Goal: Communication & Community: Share content

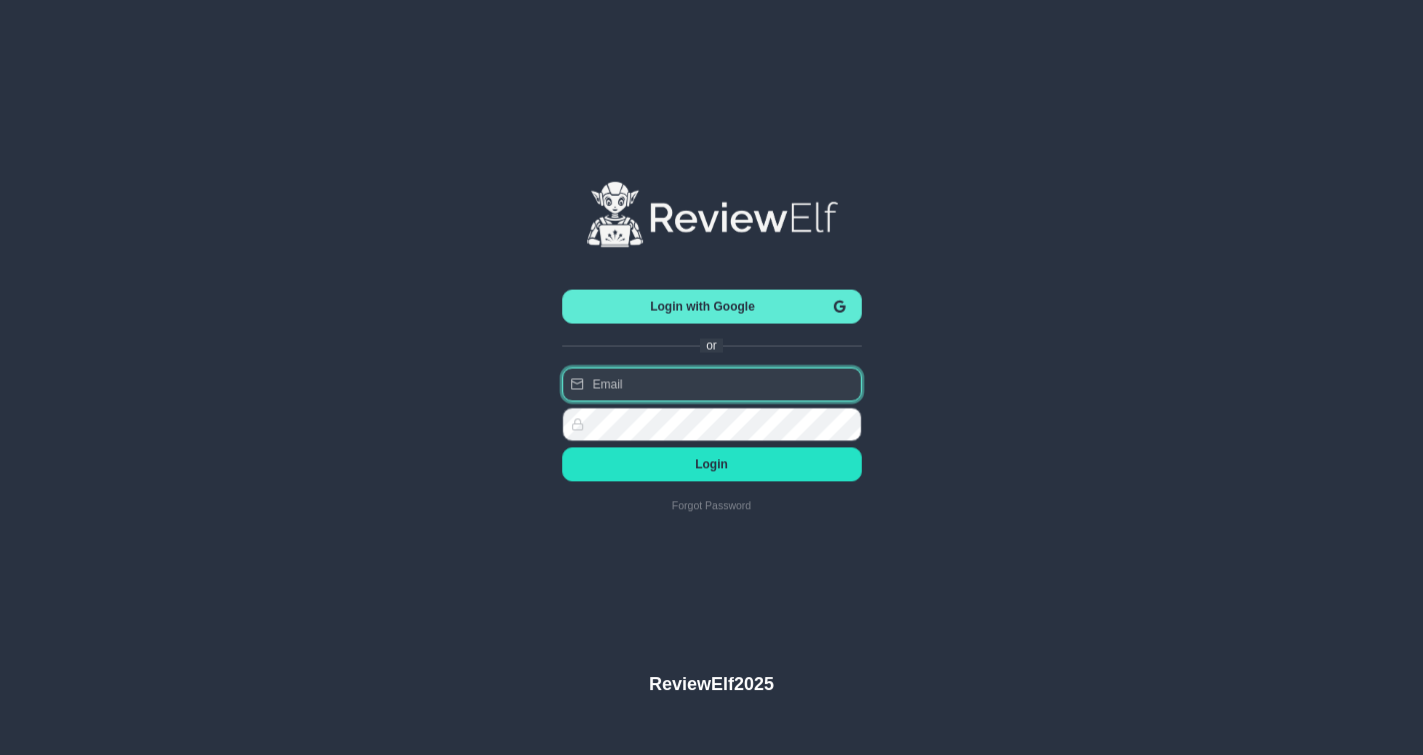
type input "nick.roberts@reviewinsights.org"
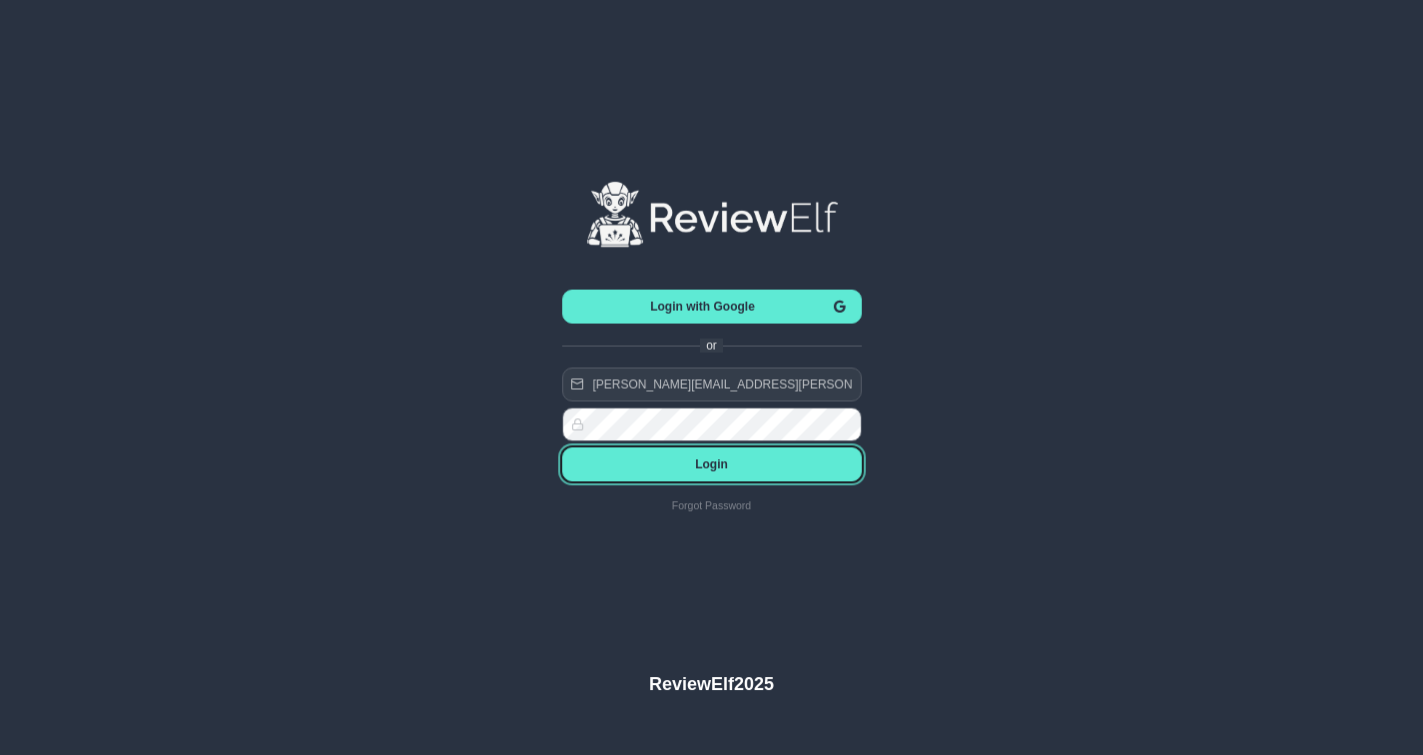
drag, startPoint x: 742, startPoint y: 461, endPoint x: 721, endPoint y: 461, distance: 21.0
click at [742, 461] on span "Login" at bounding box center [712, 464] width 268 height 14
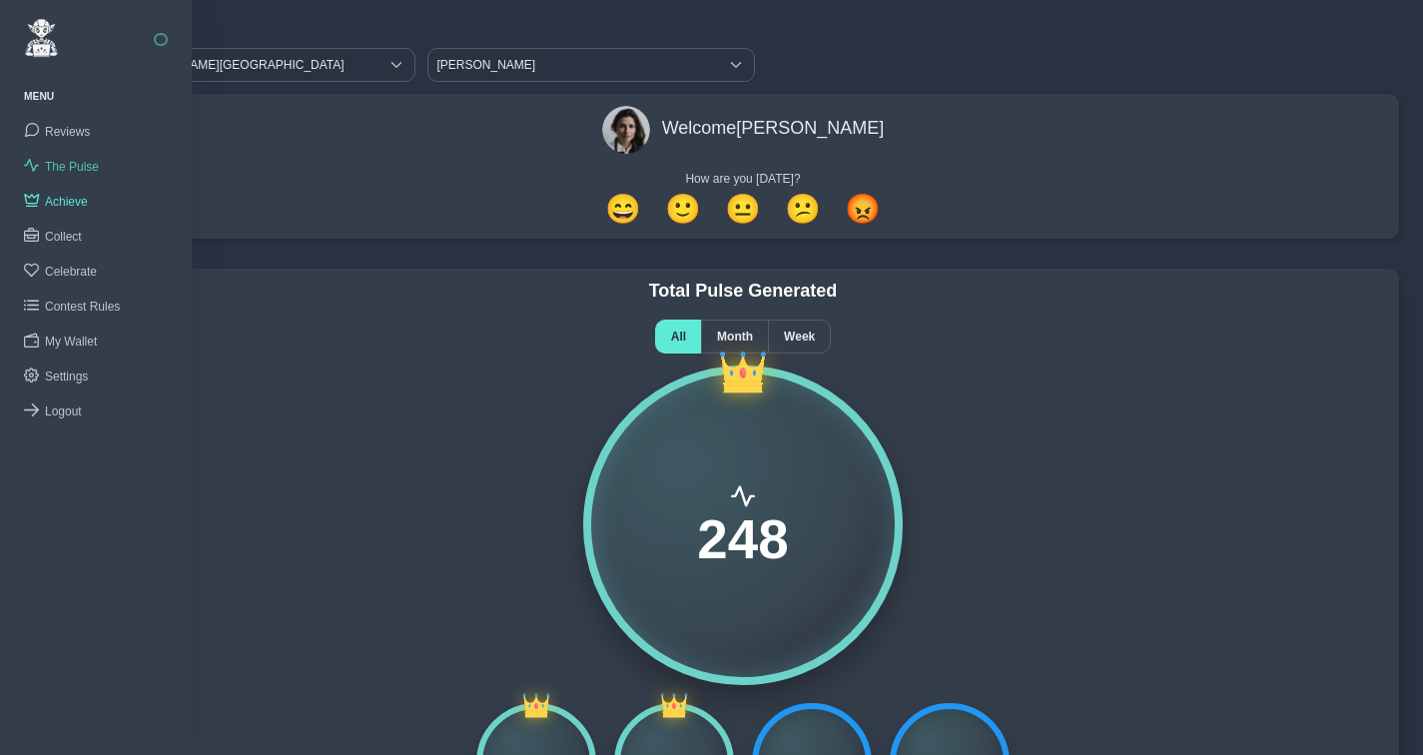
click at [71, 165] on span "The Pulse" at bounding box center [72, 167] width 54 height 14
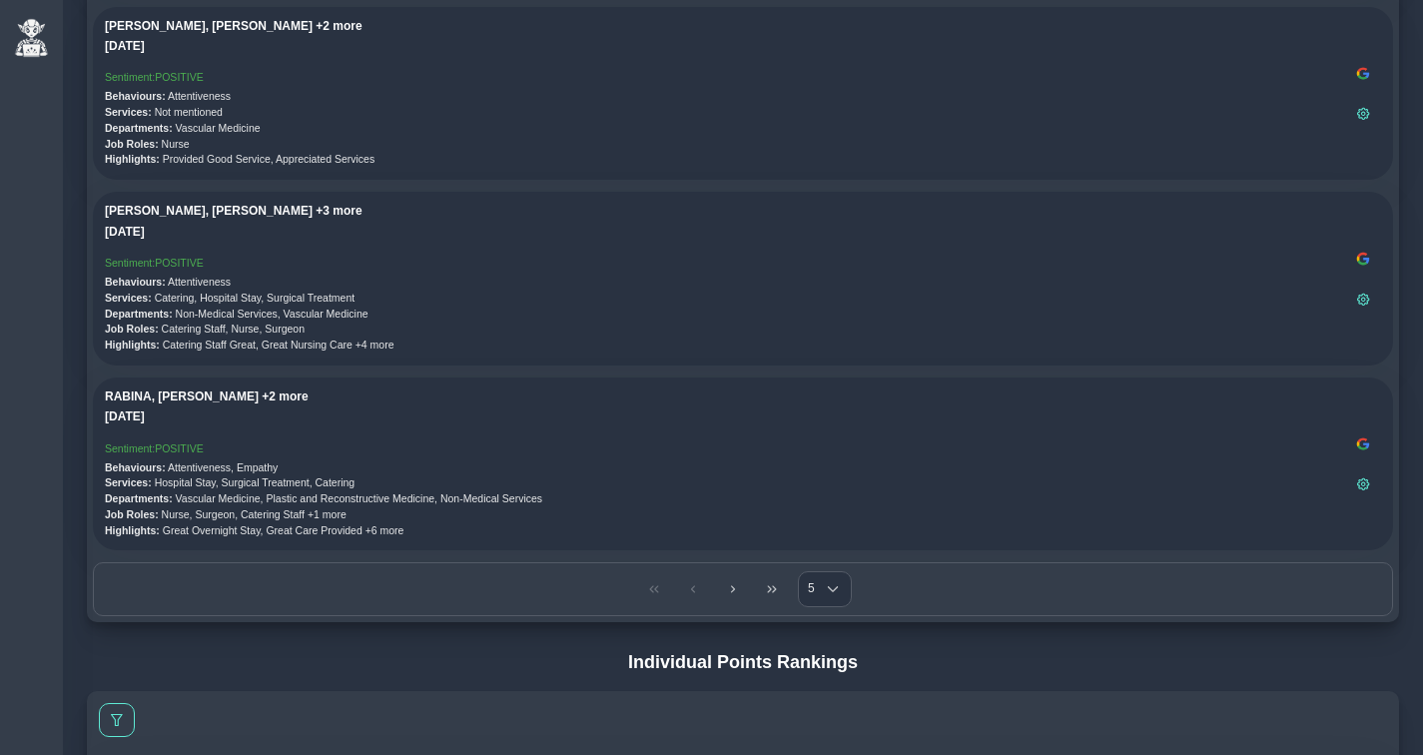
scroll to position [467, 0]
click at [834, 582] on icon "Choose" at bounding box center [833, 588] width 12 height 12
click at [833, 690] on li "20" at bounding box center [825, 696] width 52 height 32
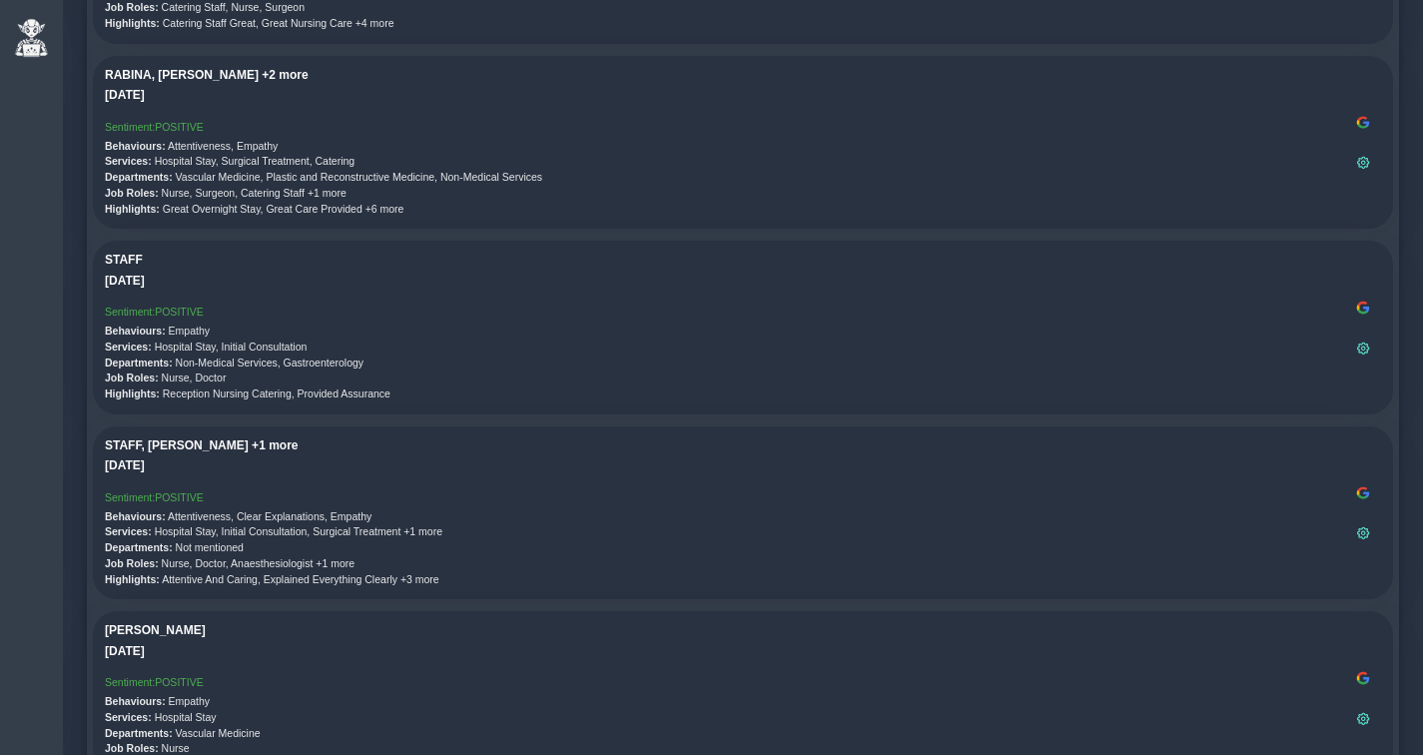
scroll to position [790, 0]
click at [1368, 307] on img at bounding box center [1363, 306] width 16 height 16
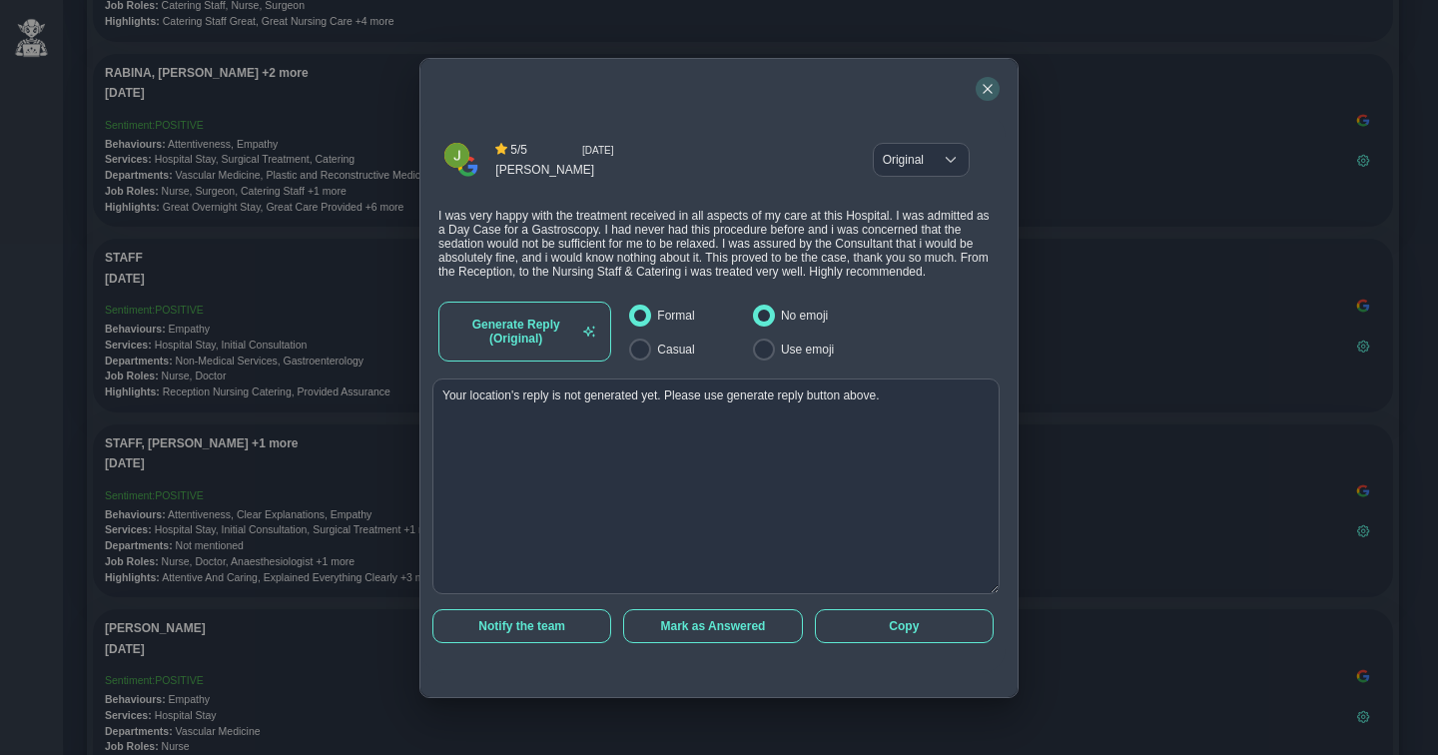
click at [986, 83] on icon "button" at bounding box center [988, 89] width 12 height 12
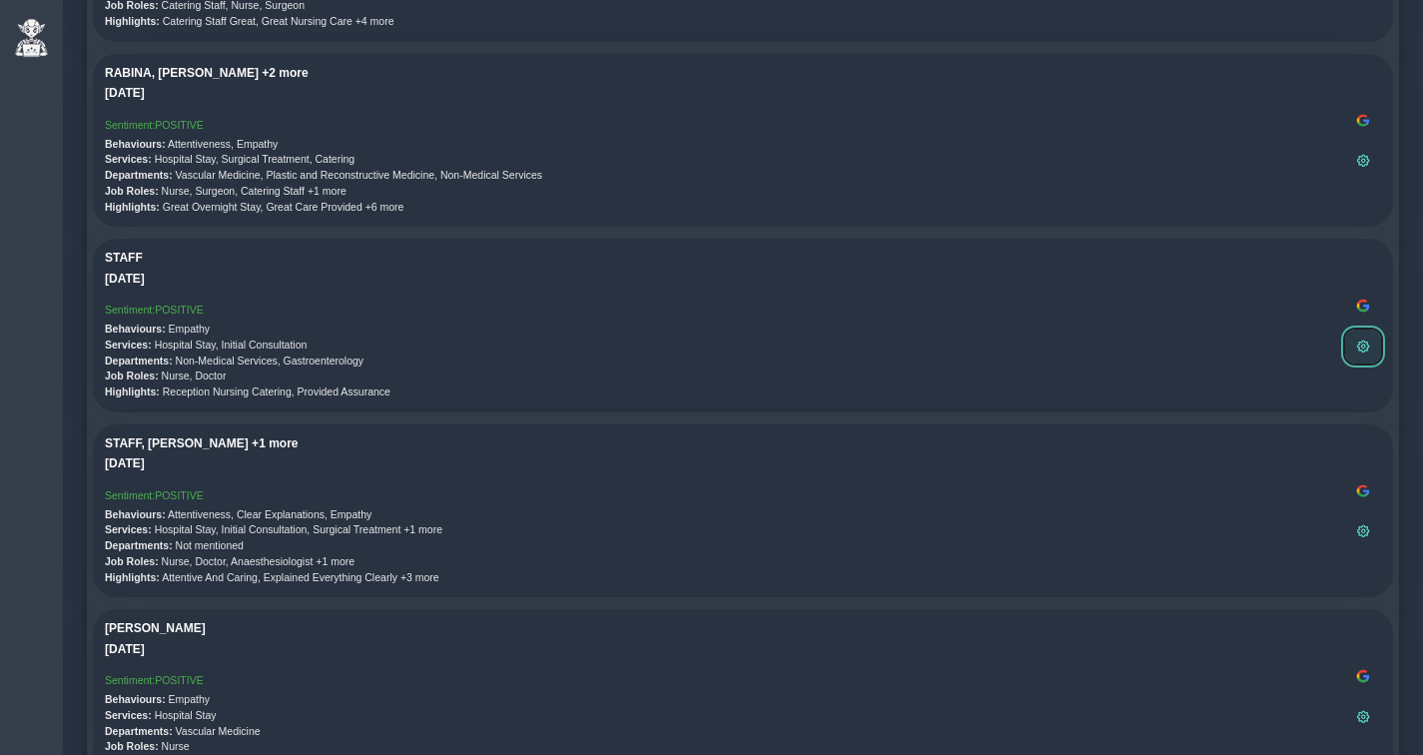
click at [1358, 342] on span at bounding box center [1363, 346] width 12 height 12
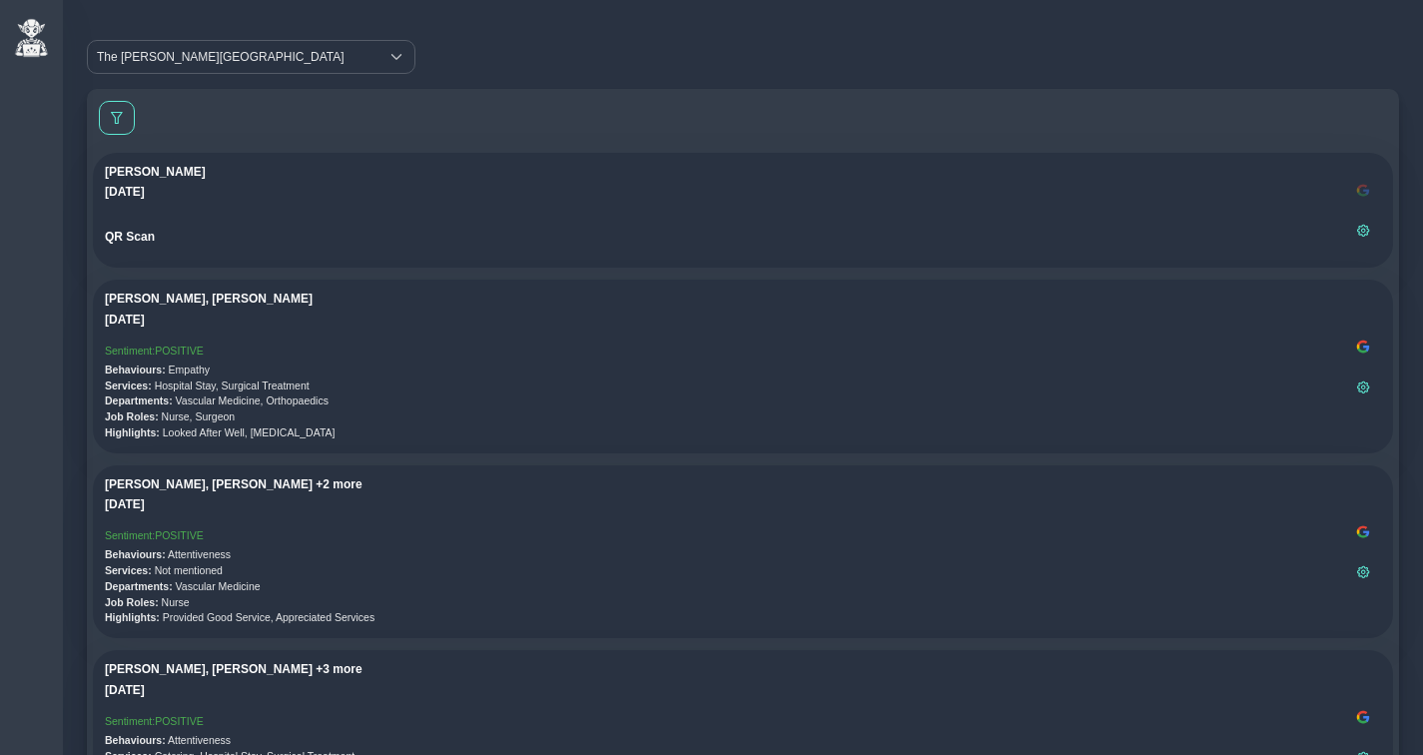
scroll to position [0, 0]
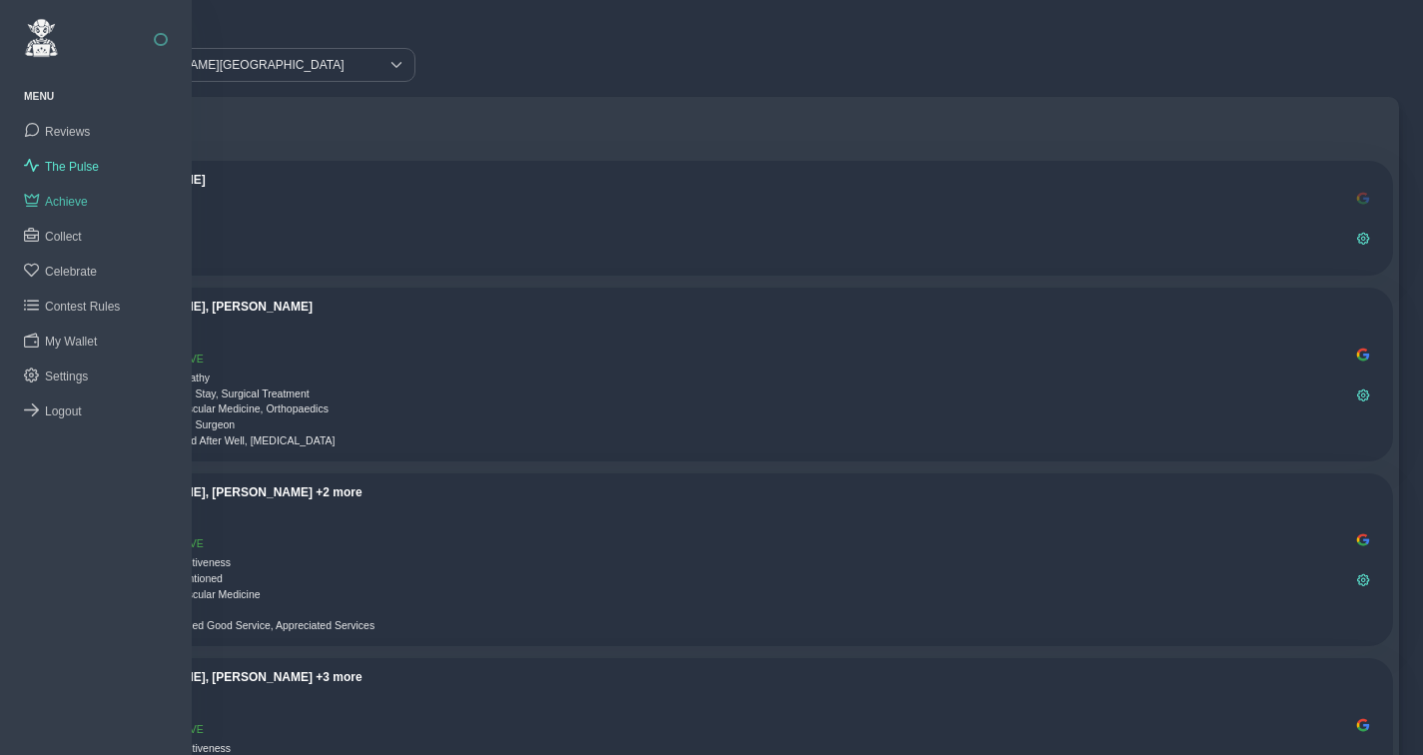
click at [65, 202] on span "Achieve" at bounding box center [66, 202] width 43 height 14
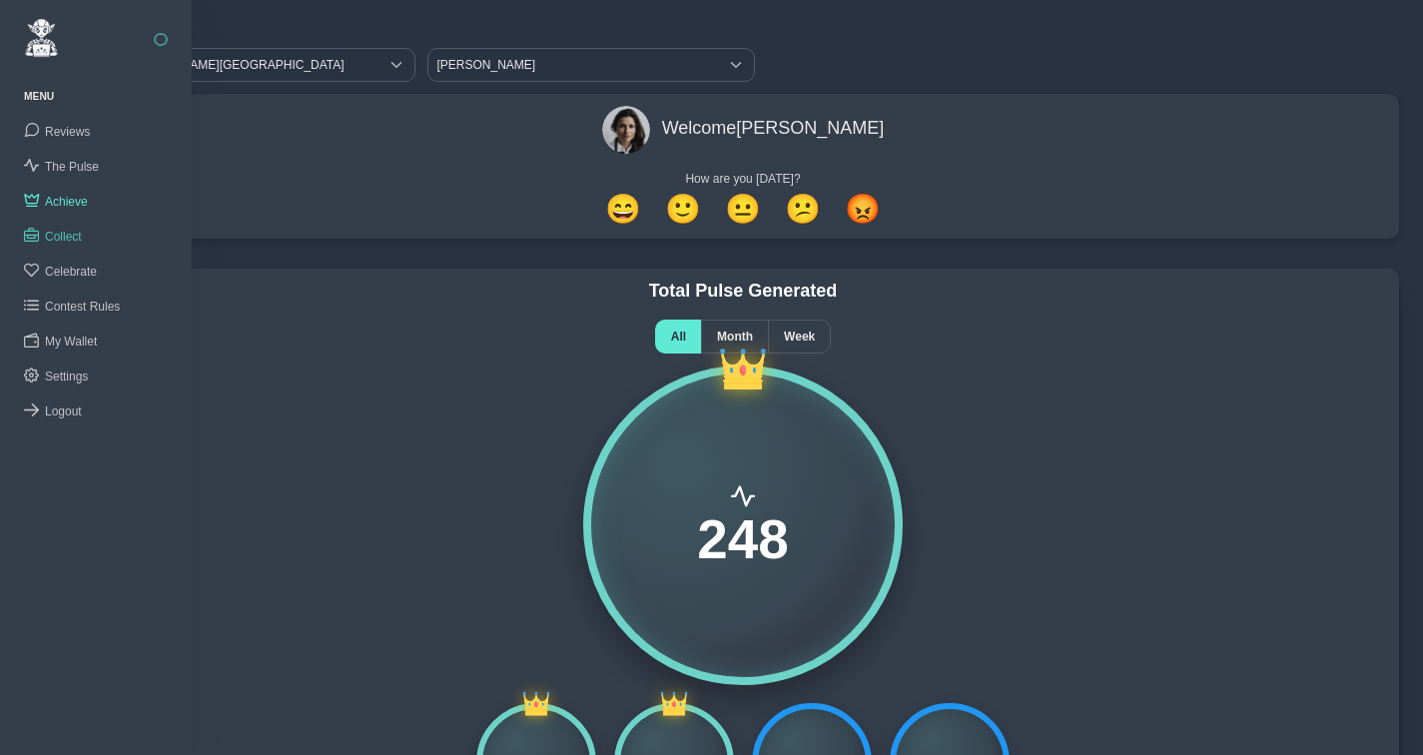
click at [70, 231] on span "Collect" at bounding box center [63, 237] width 37 height 14
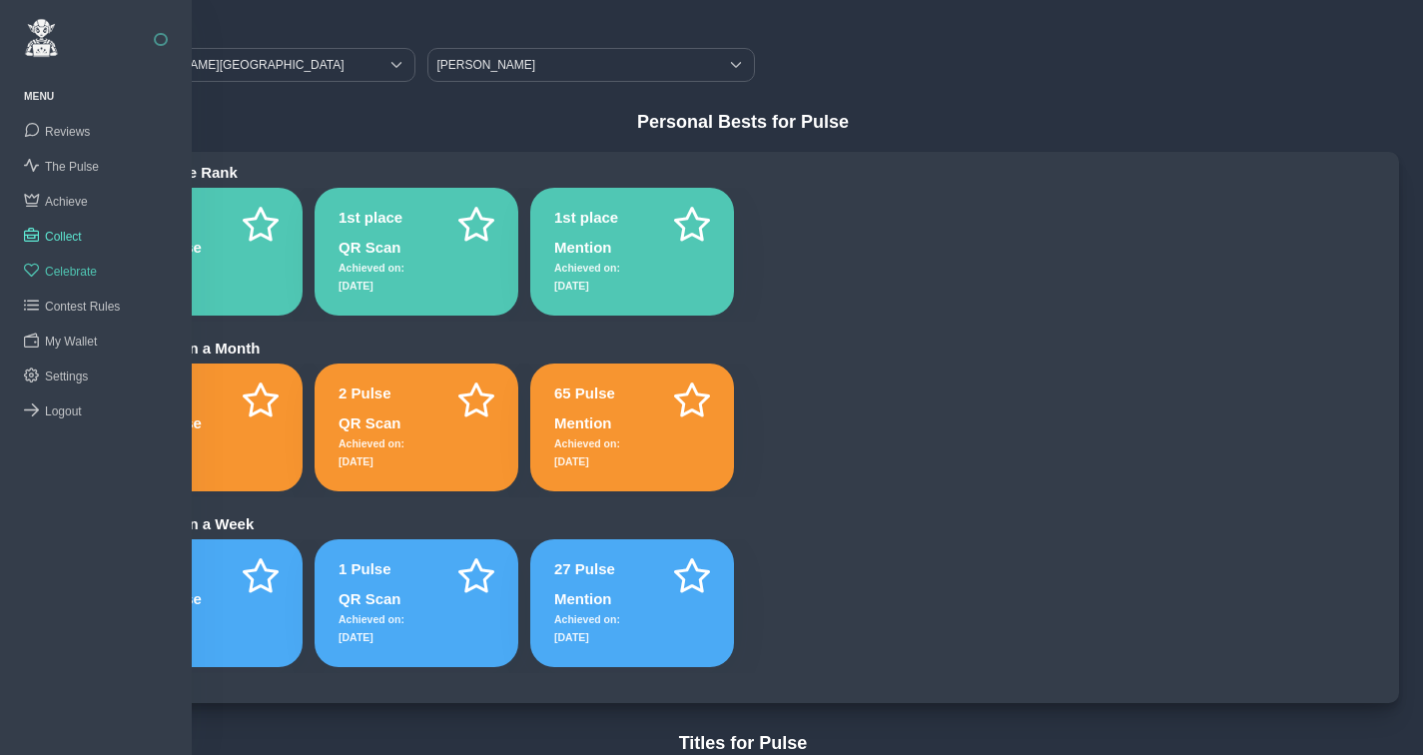
click at [76, 269] on span "Celebrate" at bounding box center [71, 272] width 52 height 14
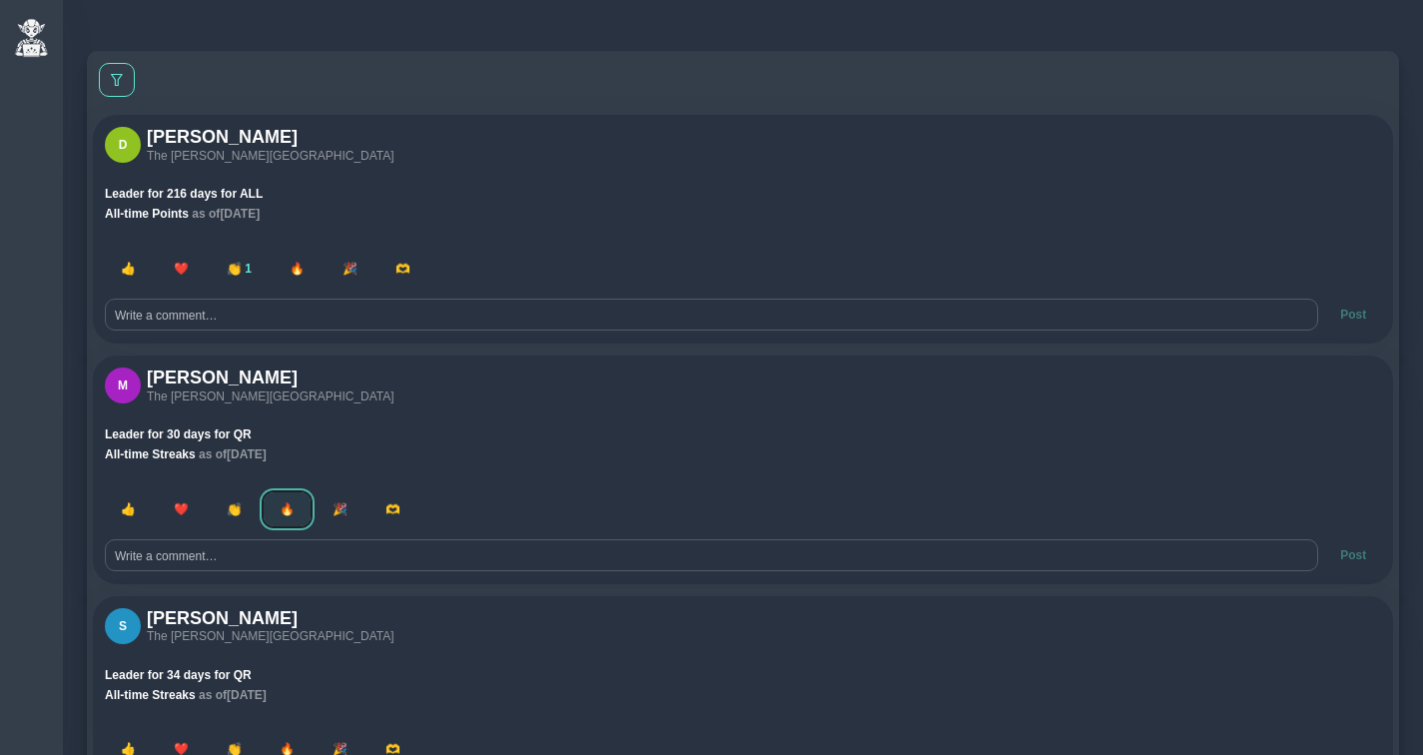
click at [283, 506] on button "🔥" at bounding box center [287, 509] width 47 height 34
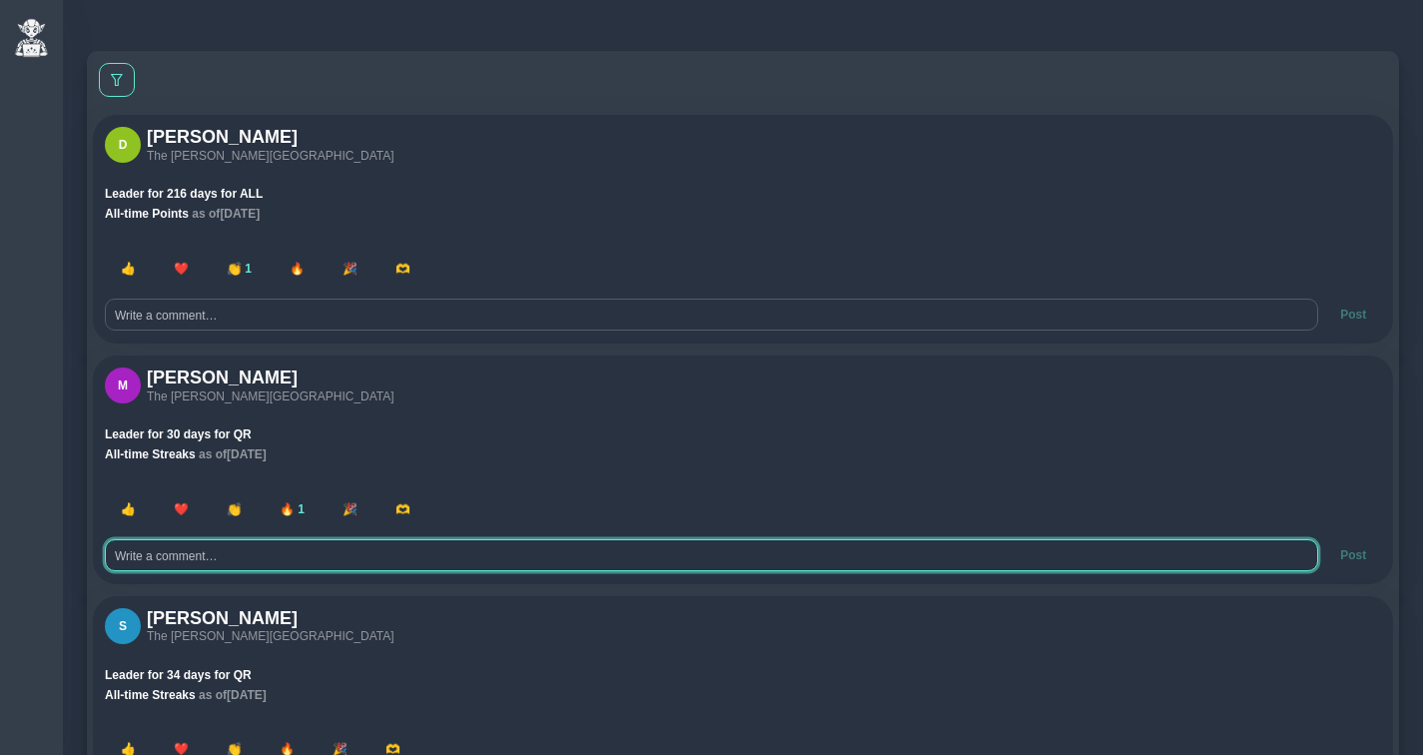
click at [268, 557] on textarea at bounding box center [711, 555] width 1213 height 32
type textarea "Helal"
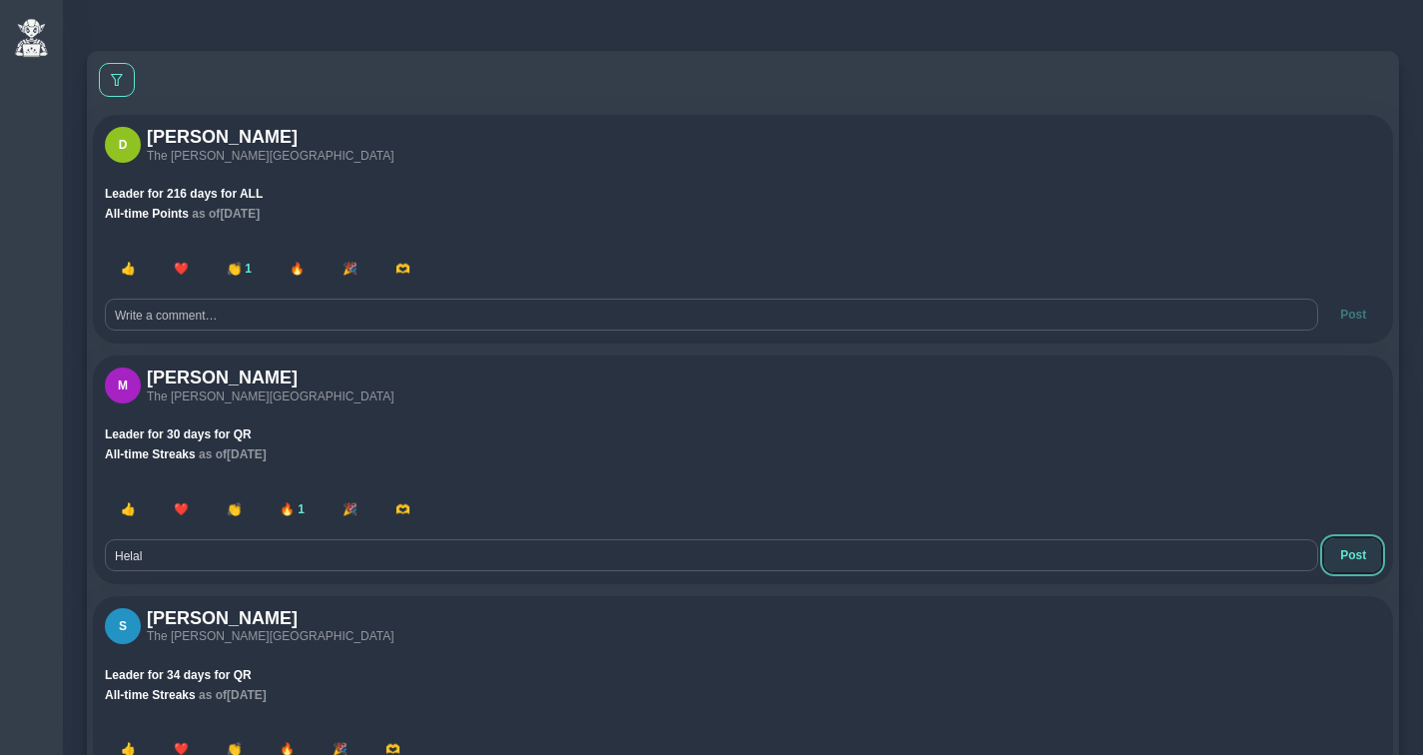
click at [1343, 562] on span "Post" at bounding box center [1353, 555] width 26 height 14
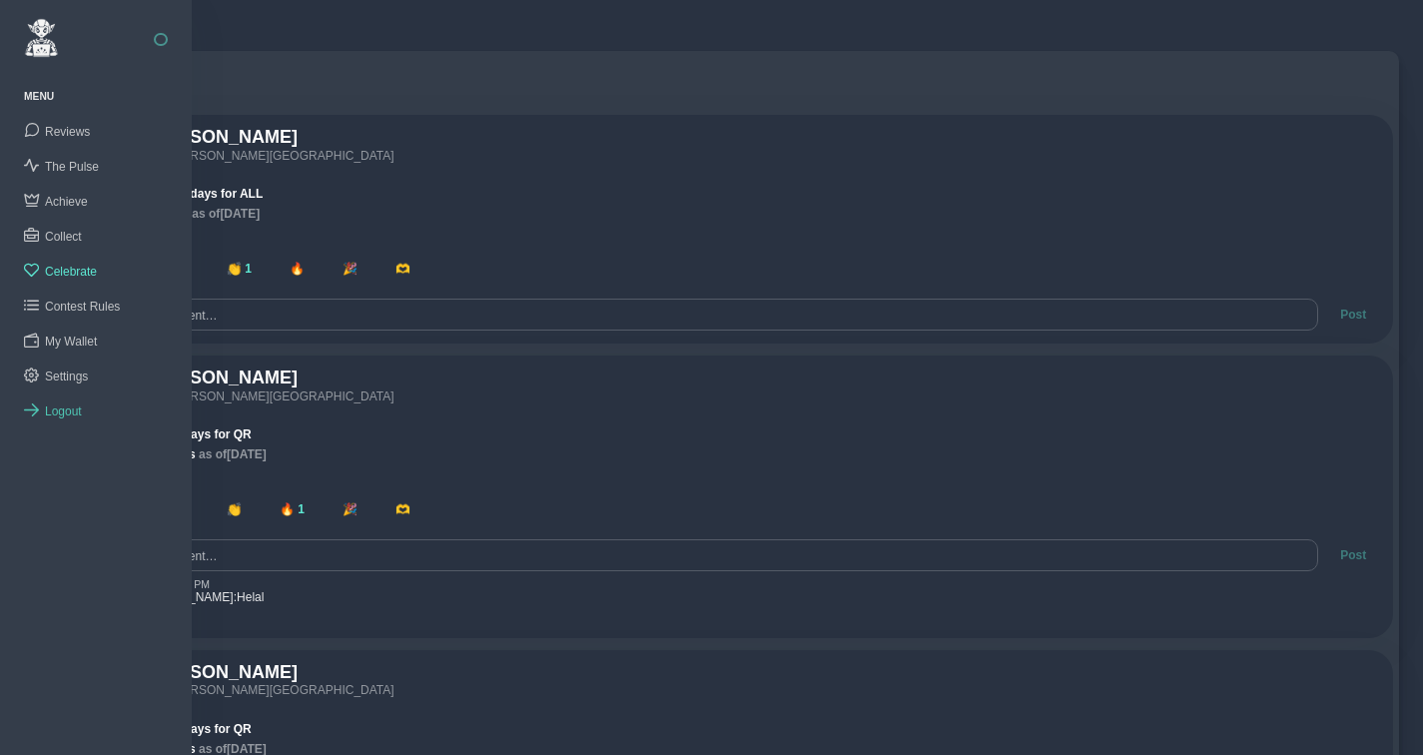
click at [59, 404] on span "Logout" at bounding box center [63, 411] width 37 height 14
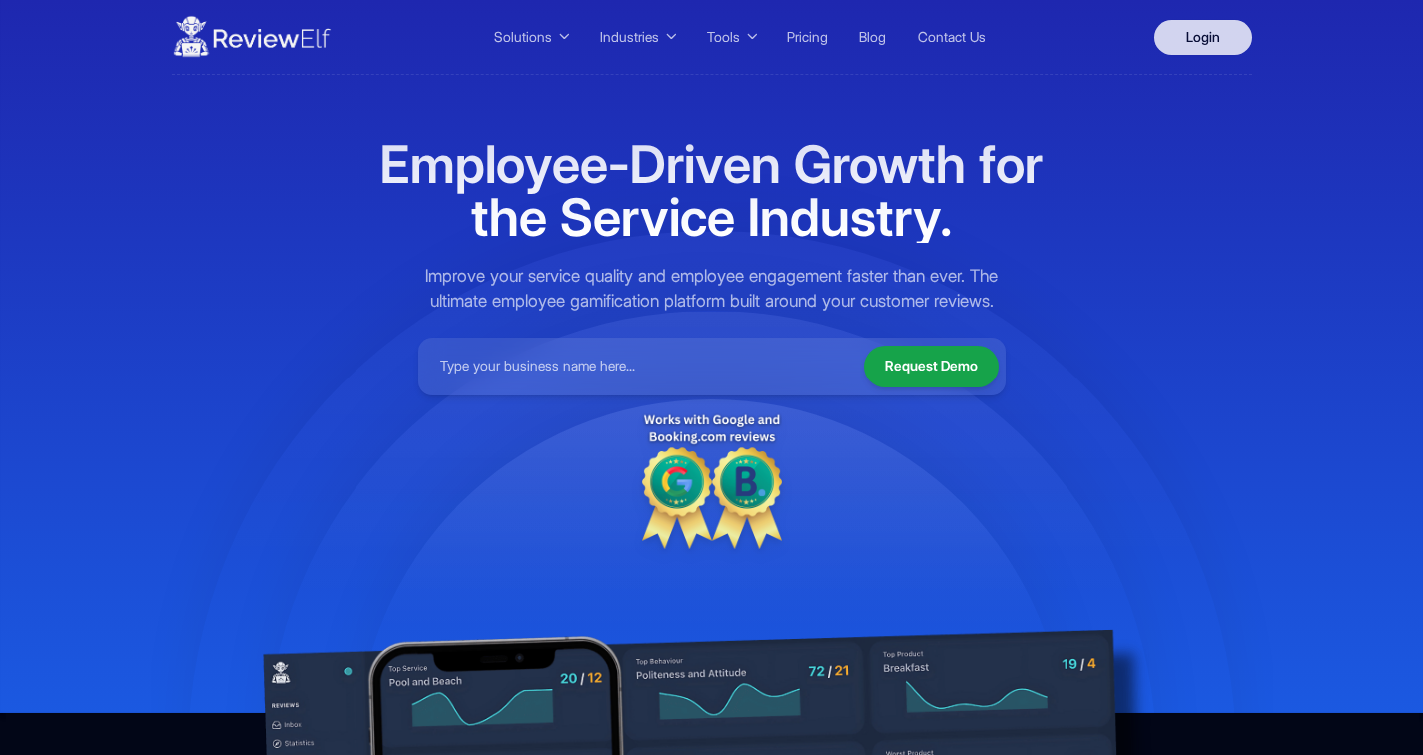
click at [1195, 41] on link "Login" at bounding box center [1203, 37] width 98 height 35
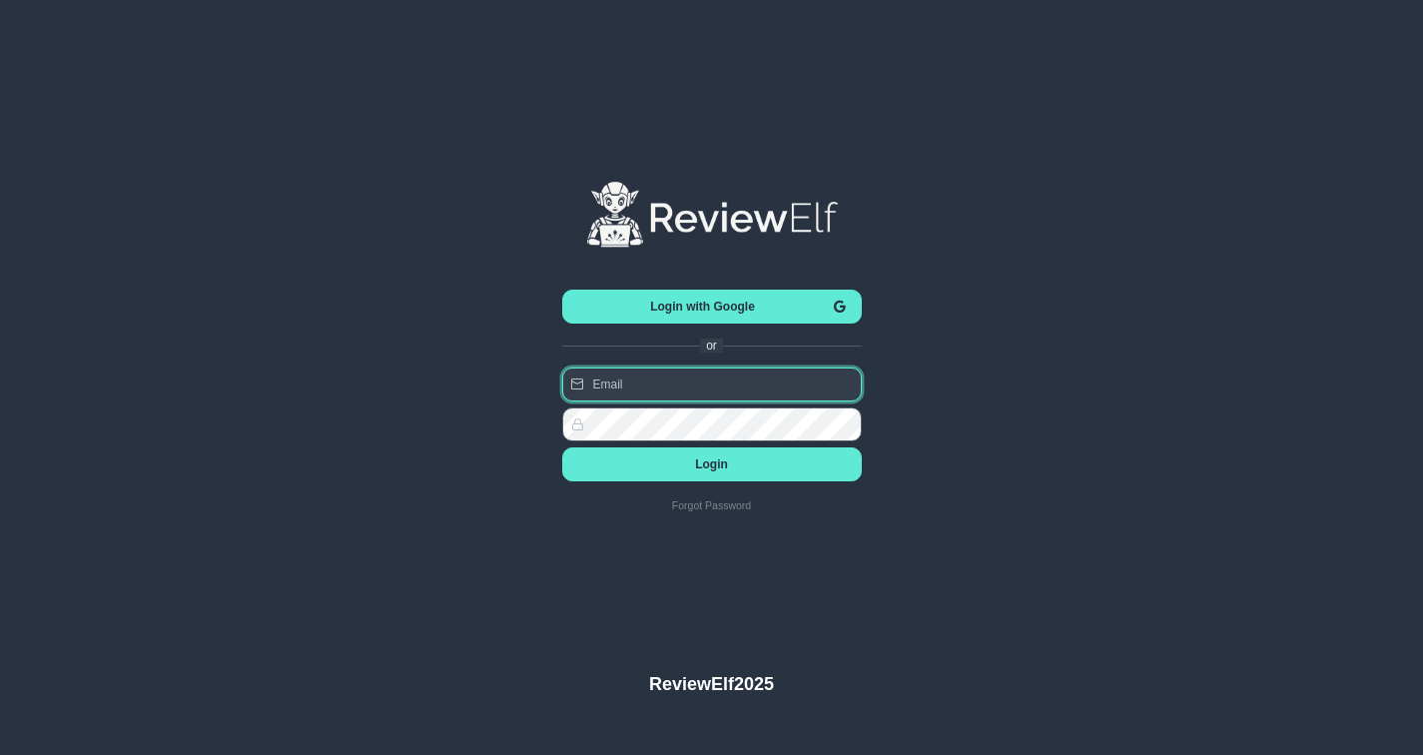
type input "nick.roberts@reviewinsights.org"
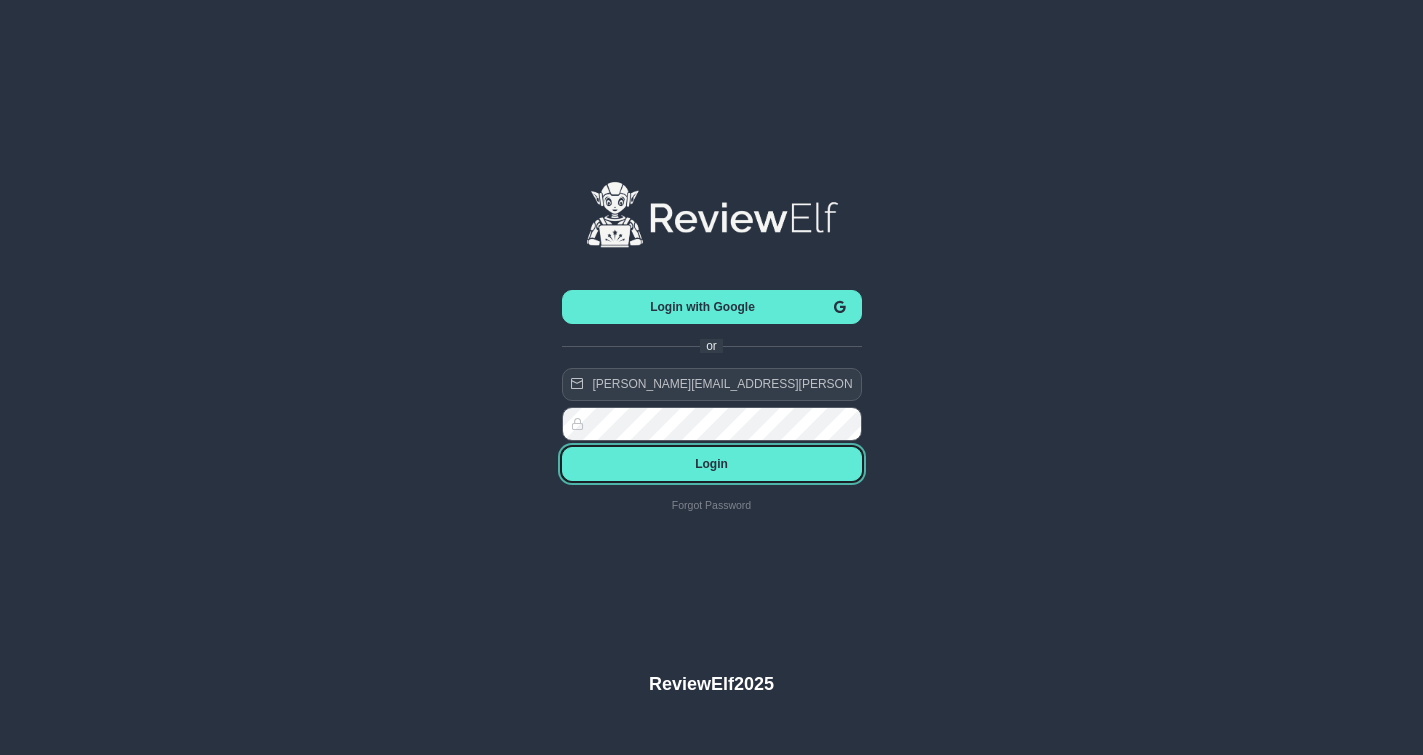
click at [720, 469] on span "Login" at bounding box center [712, 464] width 268 height 14
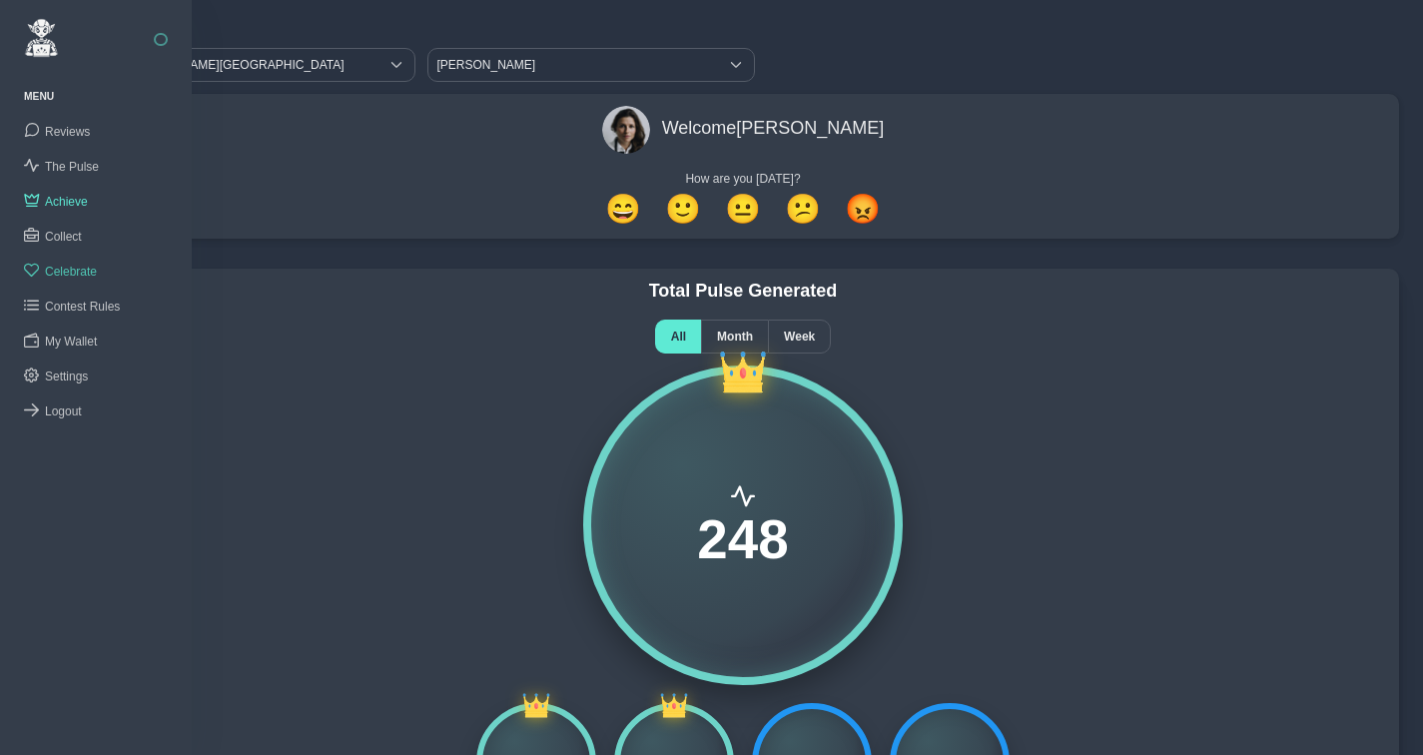
click at [76, 271] on span "Celebrate" at bounding box center [71, 272] width 52 height 14
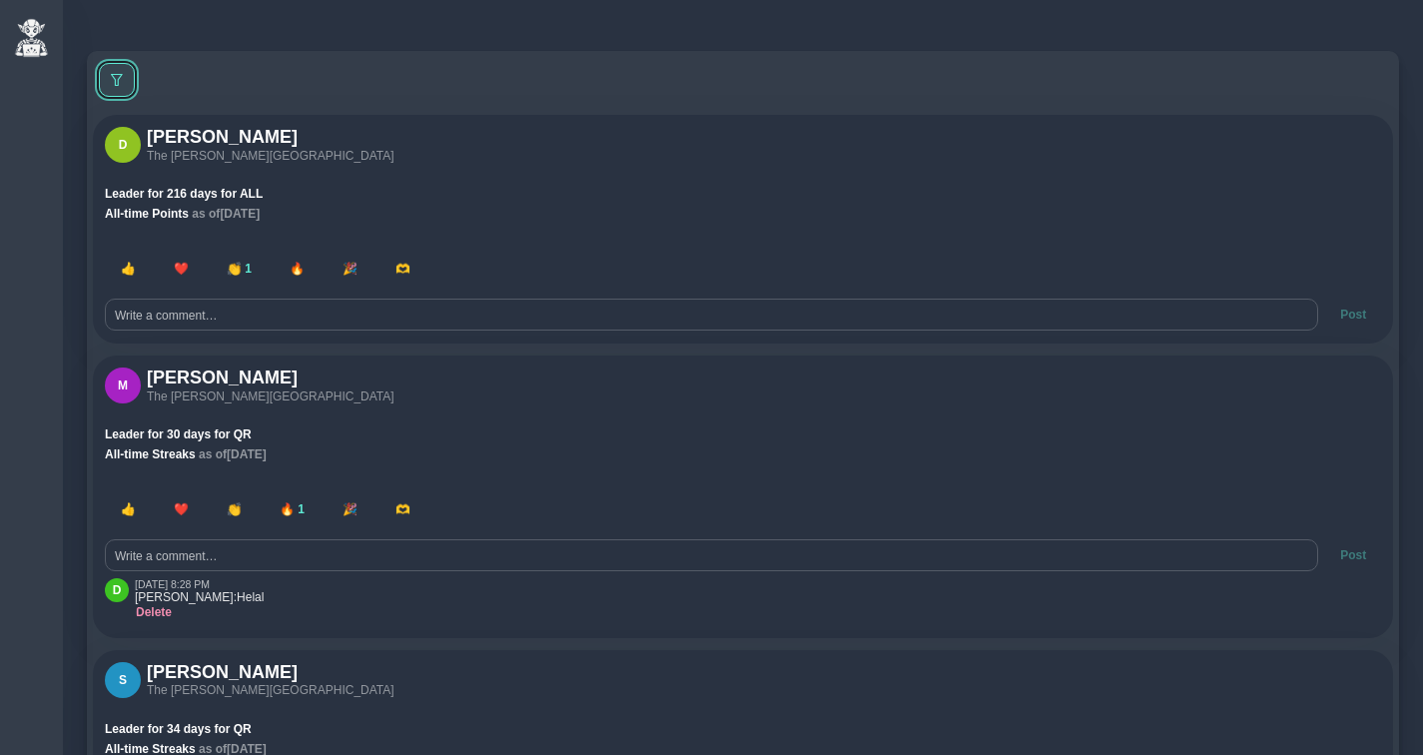
click at [122, 74] on span at bounding box center [117, 80] width 12 height 12
click at [147, 165] on div at bounding box center [165, 161] width 36 height 32
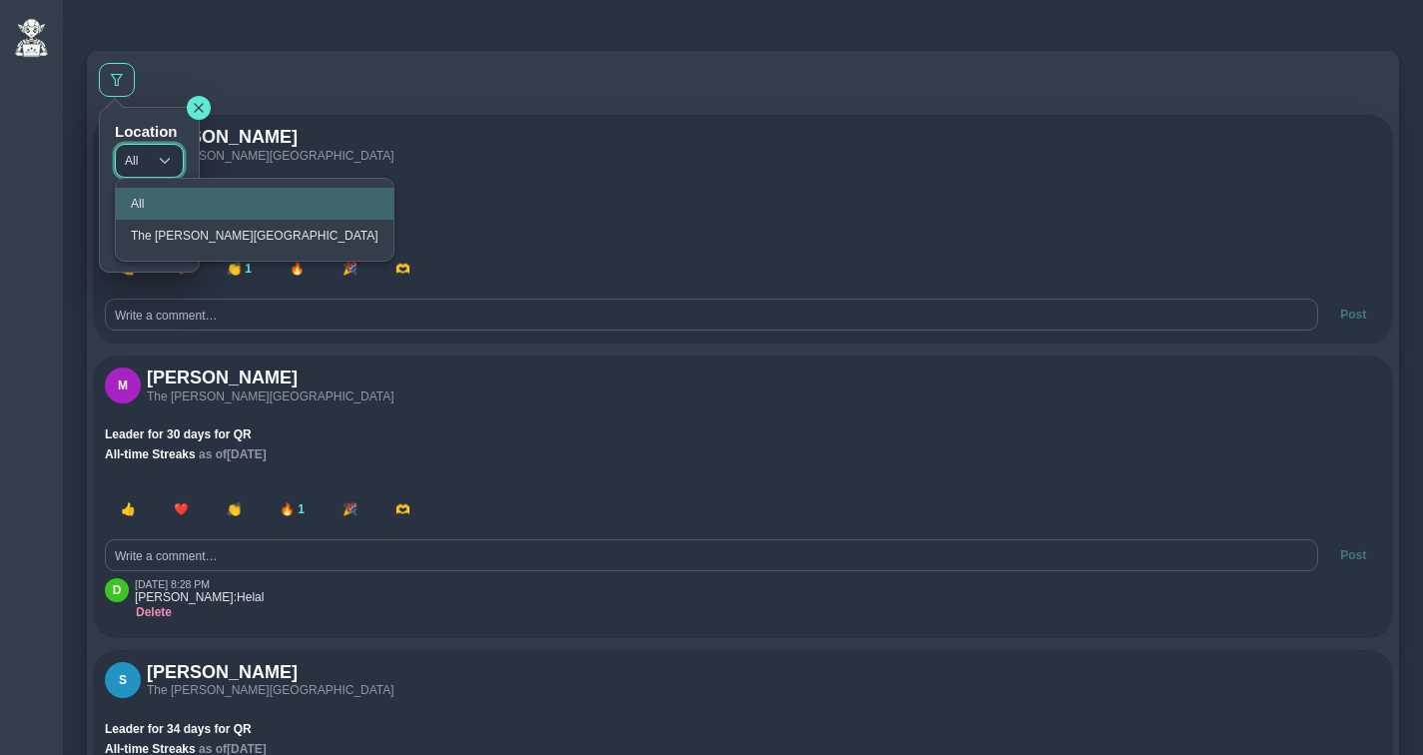
click at [153, 128] on h5 "Location" at bounding box center [149, 132] width 69 height 18
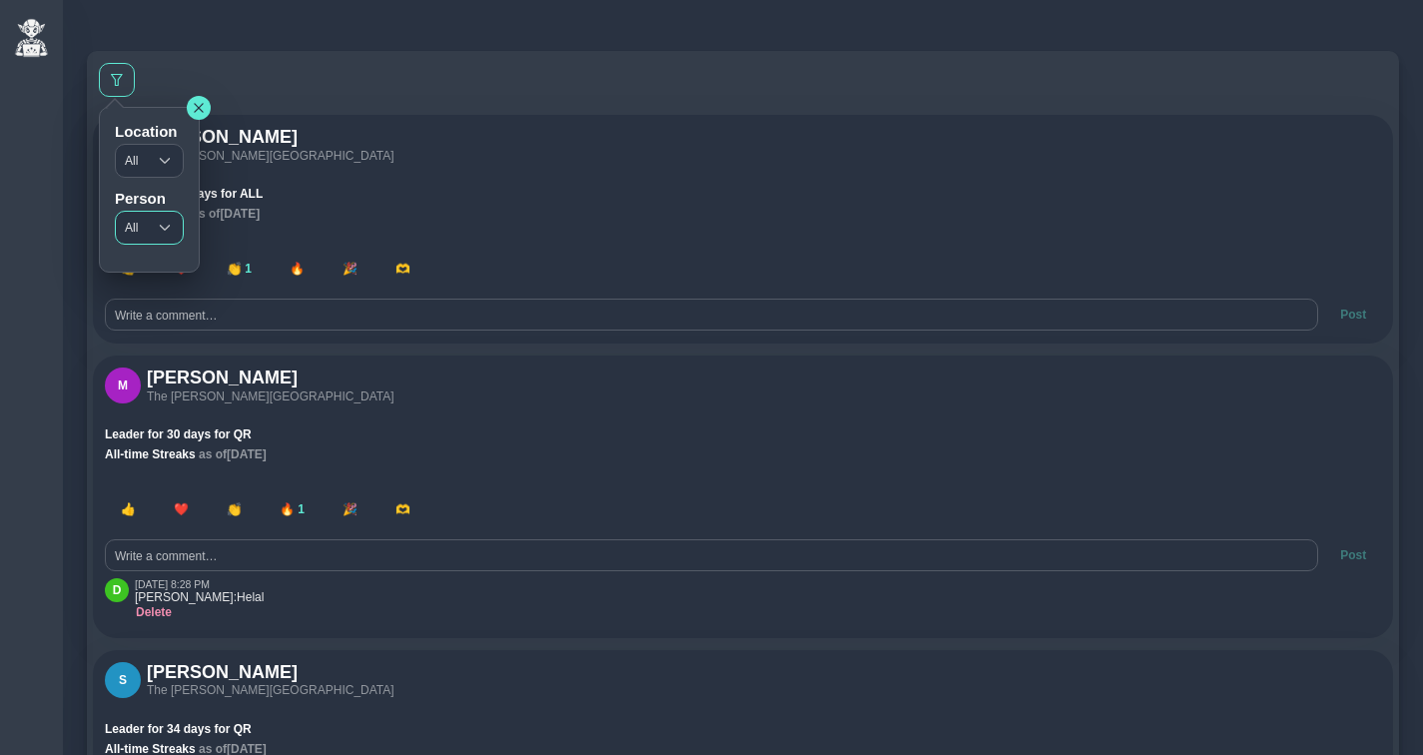
click at [152, 221] on div at bounding box center [165, 228] width 36 height 32
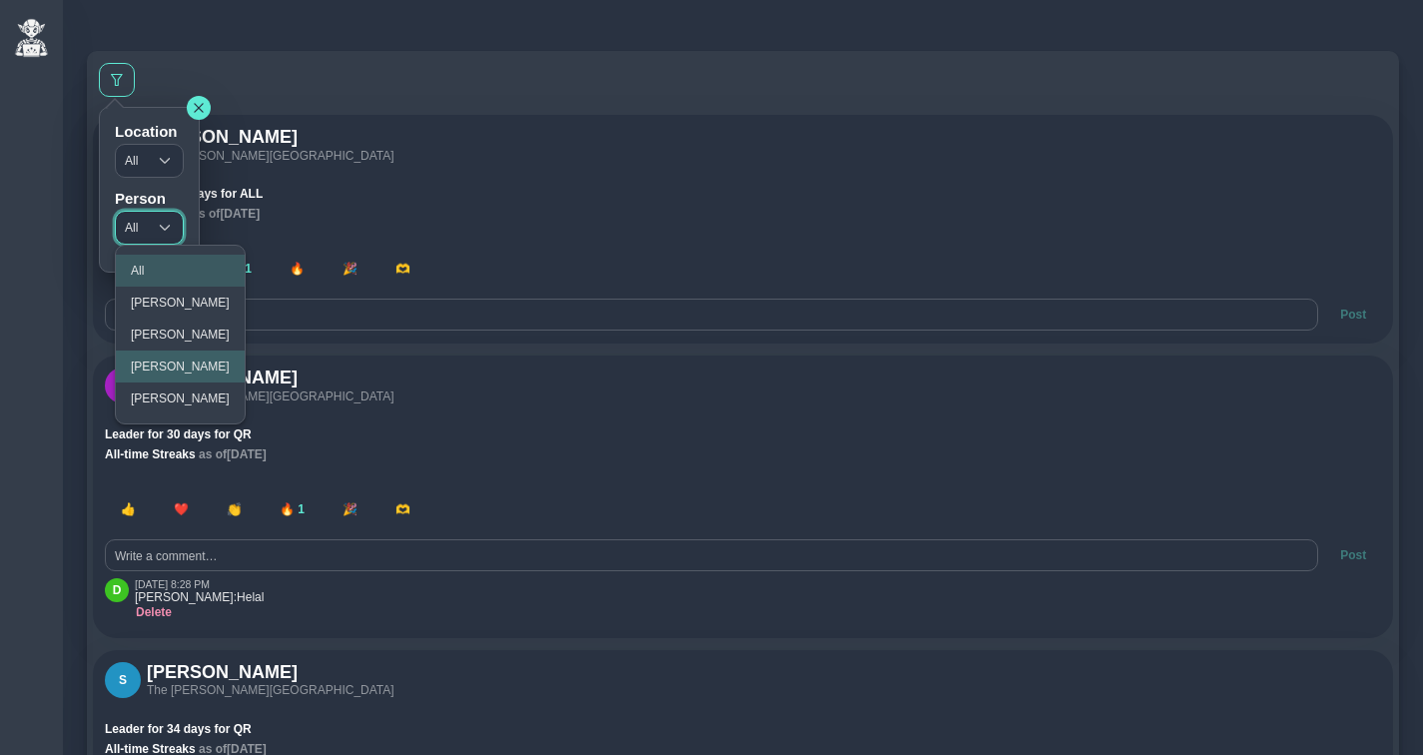
click at [184, 368] on span "STEFAN KARLSSON" at bounding box center [180, 366] width 99 height 14
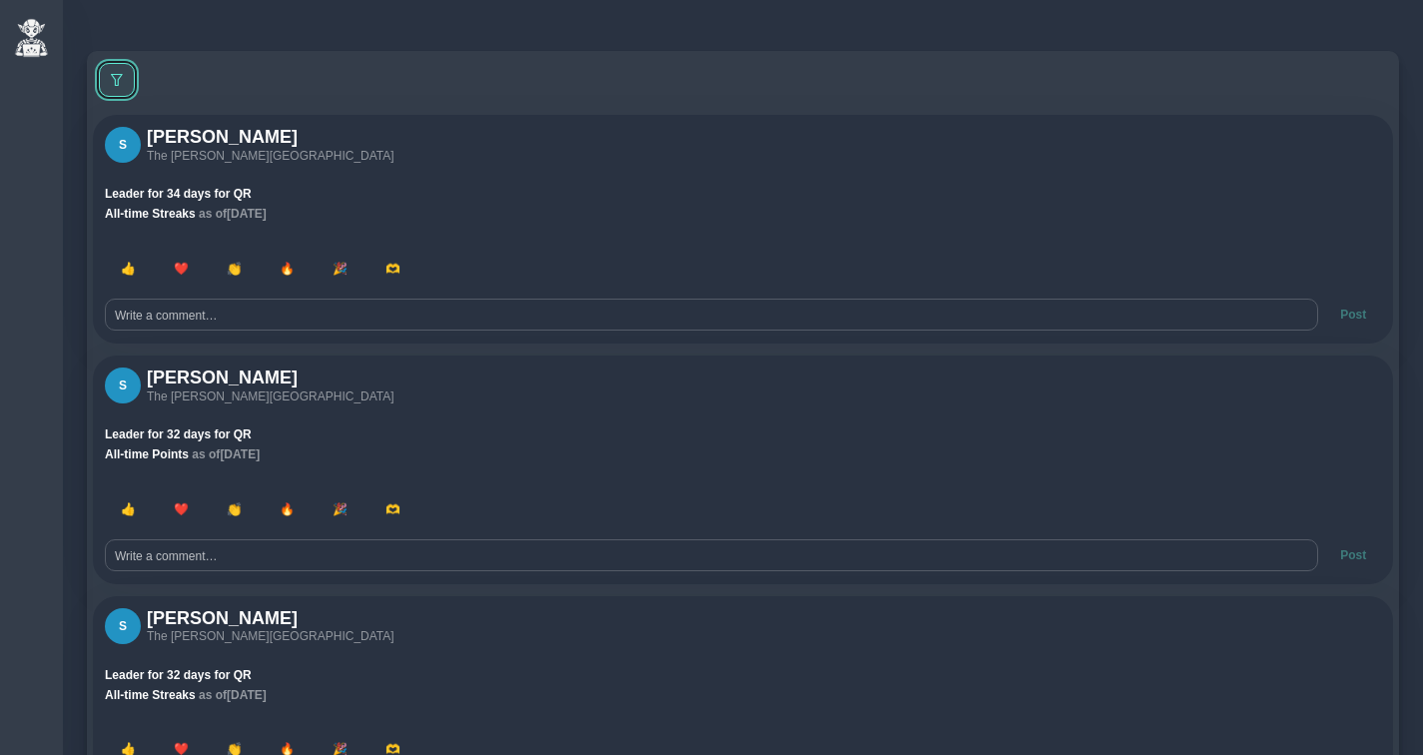
click at [124, 79] on button at bounding box center [117, 80] width 36 height 34
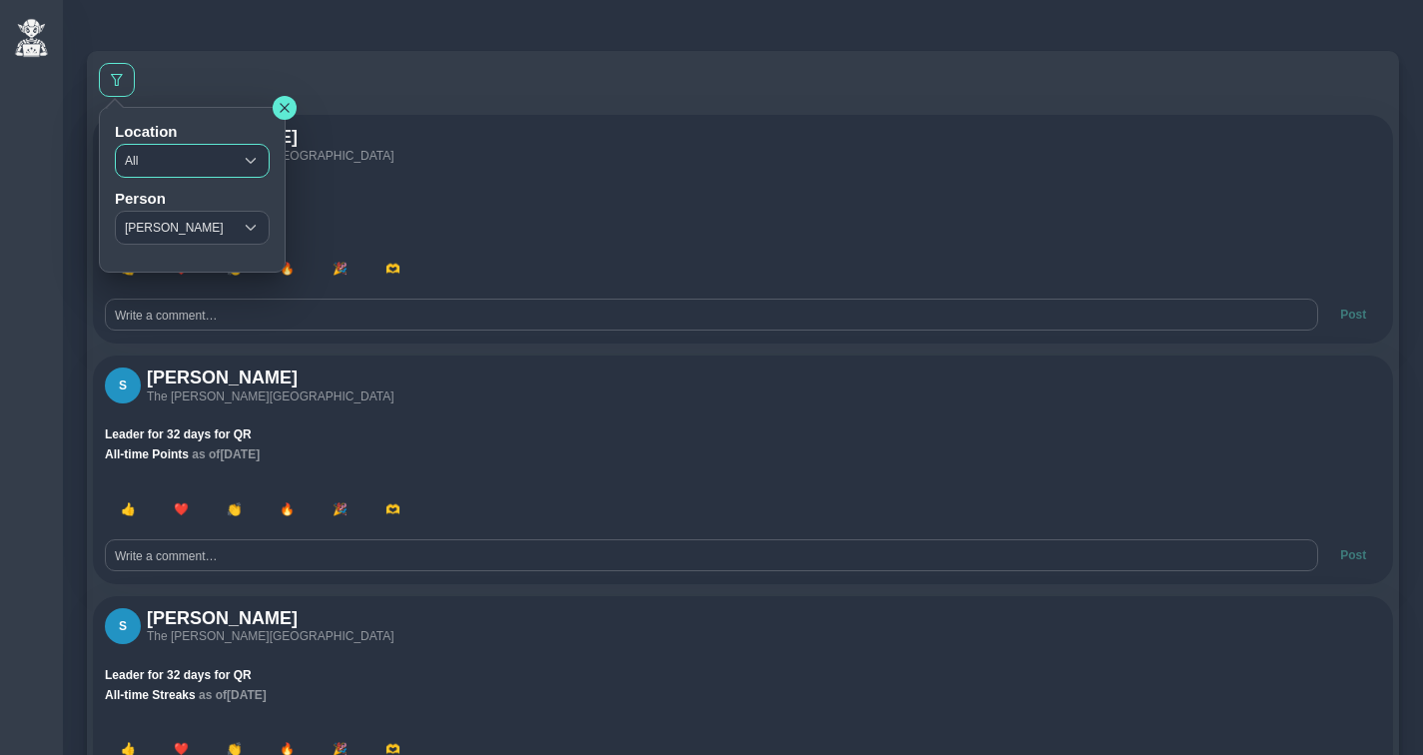
click at [149, 166] on span "All" at bounding box center [174, 161] width 117 height 32
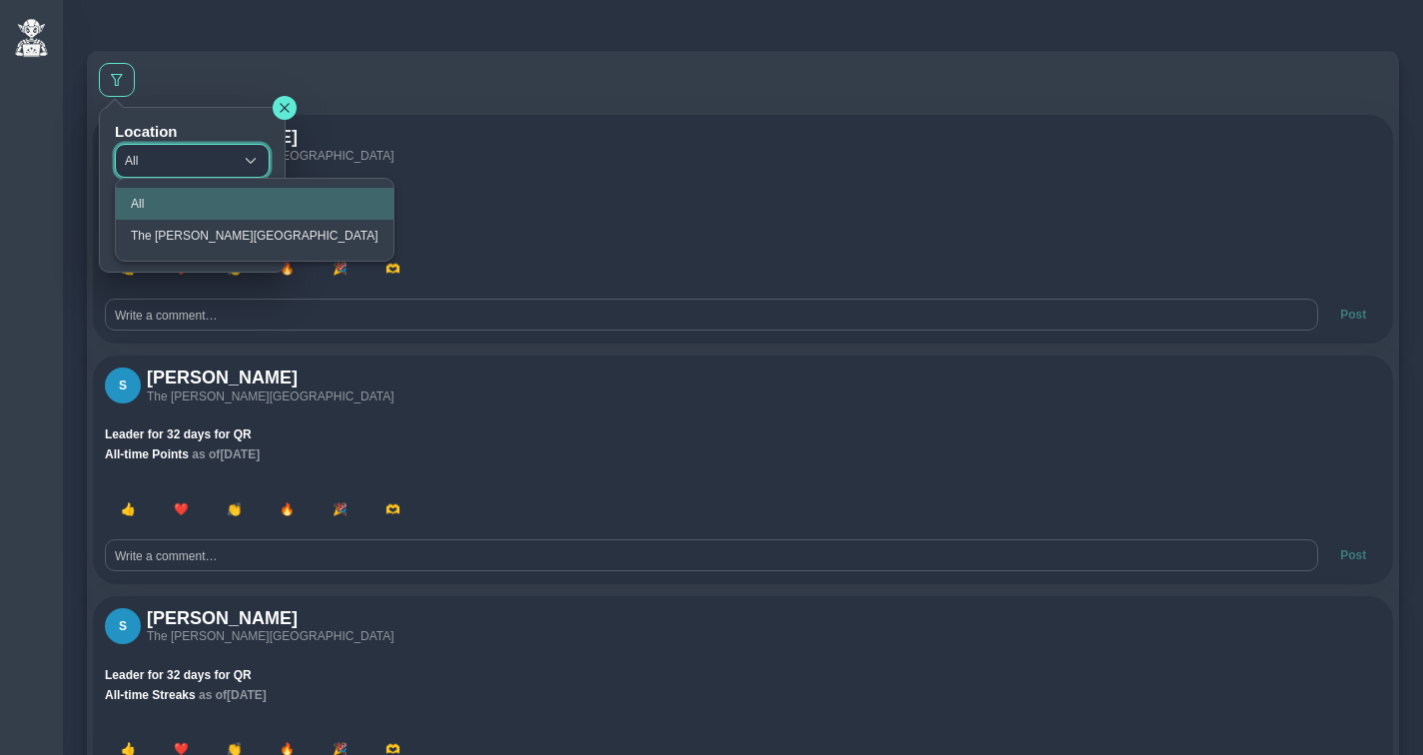
click at [164, 167] on span "All" at bounding box center [174, 161] width 117 height 32
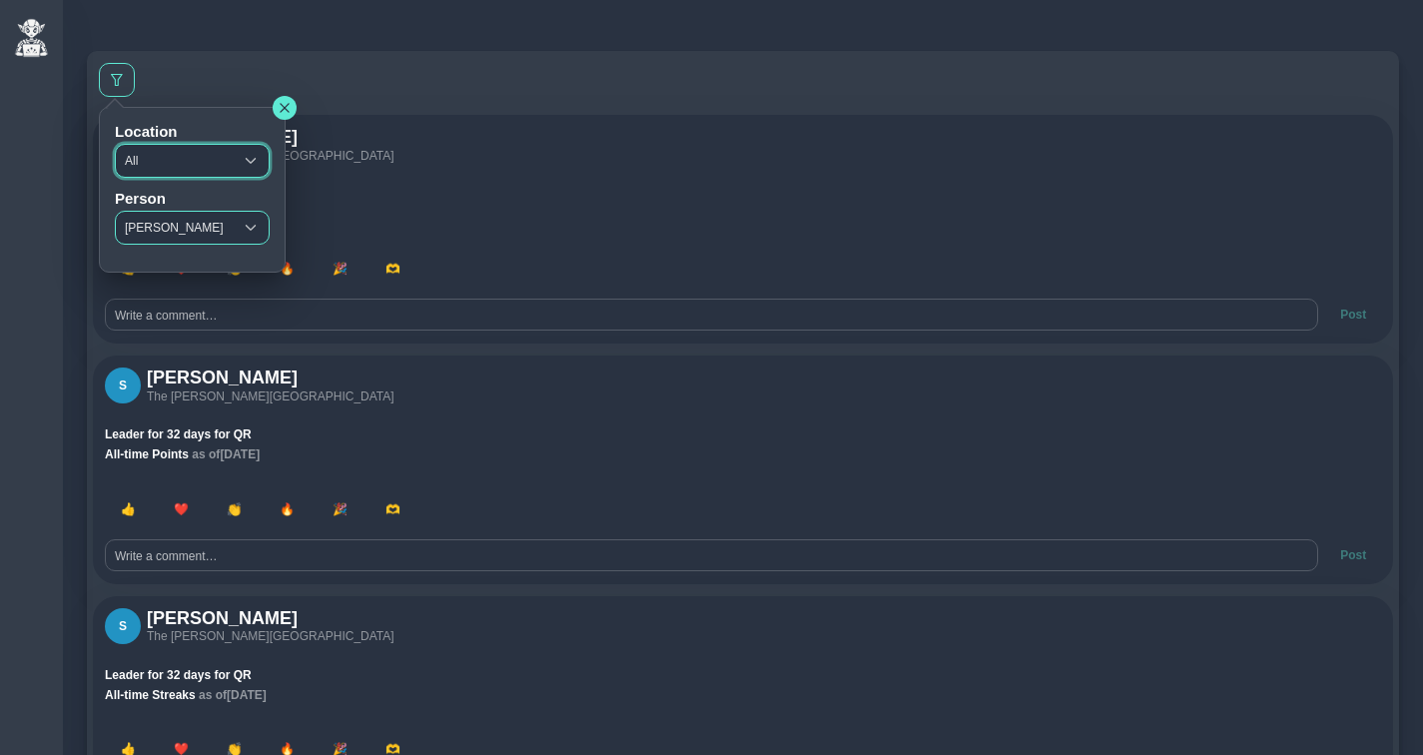
click at [170, 239] on span "STEFAN KARLSSON" at bounding box center [174, 228] width 117 height 32
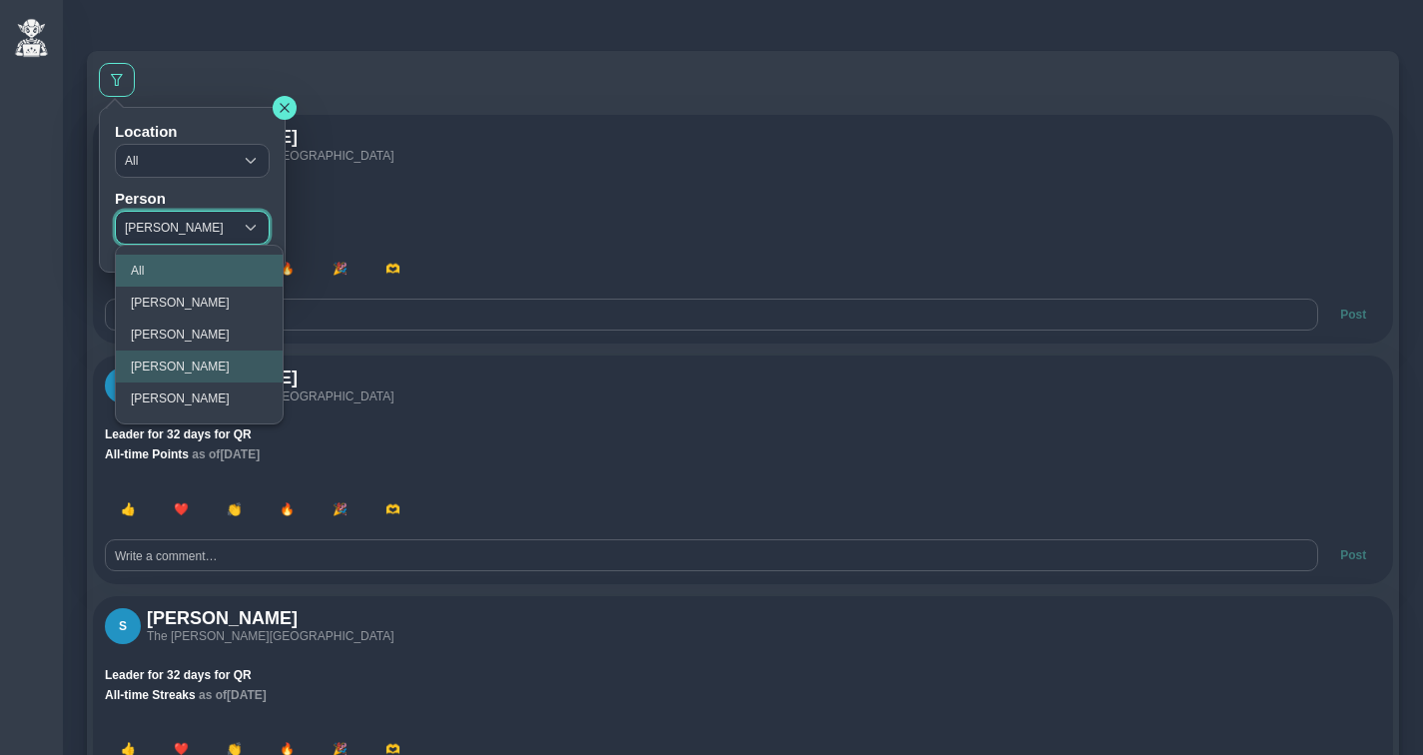
click at [160, 263] on li "All" at bounding box center [199, 271] width 167 height 32
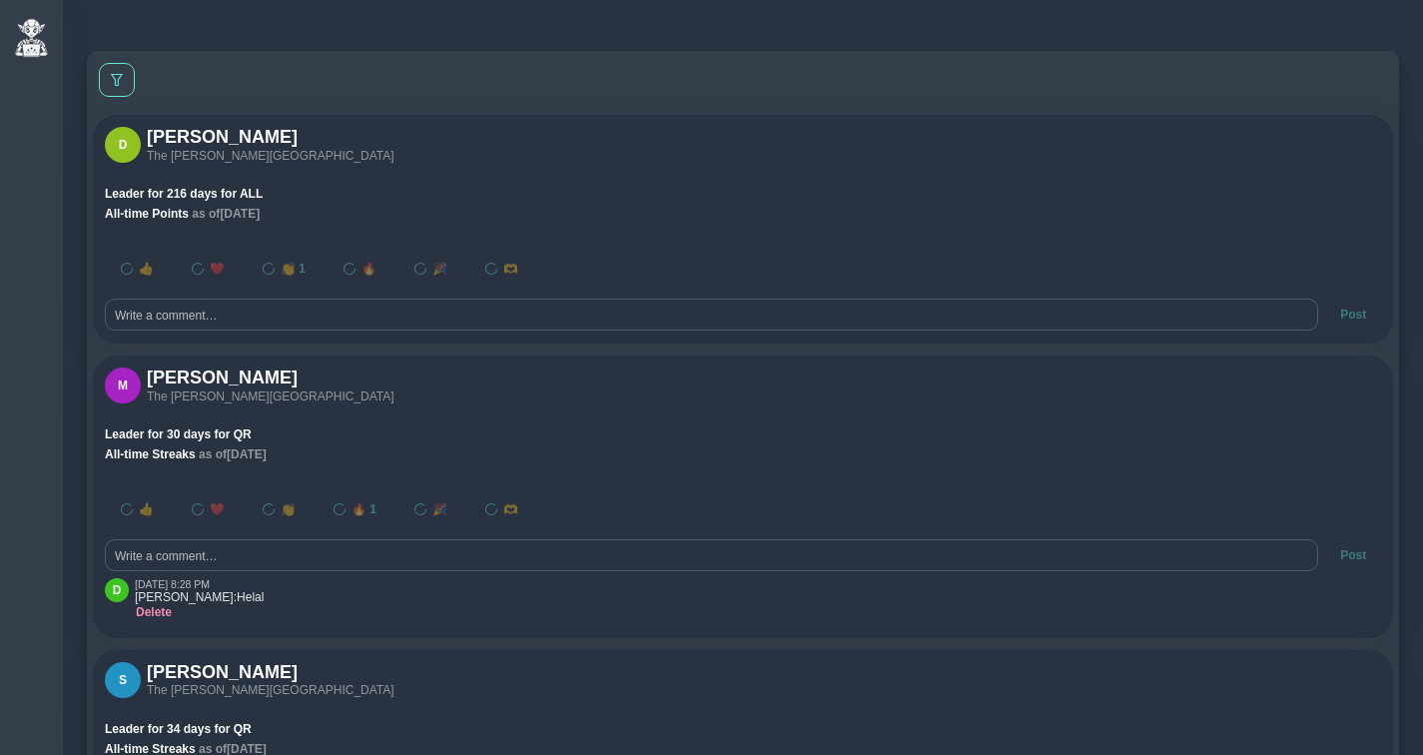
click at [172, 270] on li "All" at bounding box center [199, 271] width 167 height 32
click at [117, 86] on button at bounding box center [117, 80] width 36 height 34
click at [137, 218] on span "All" at bounding box center [131, 228] width 31 height 32
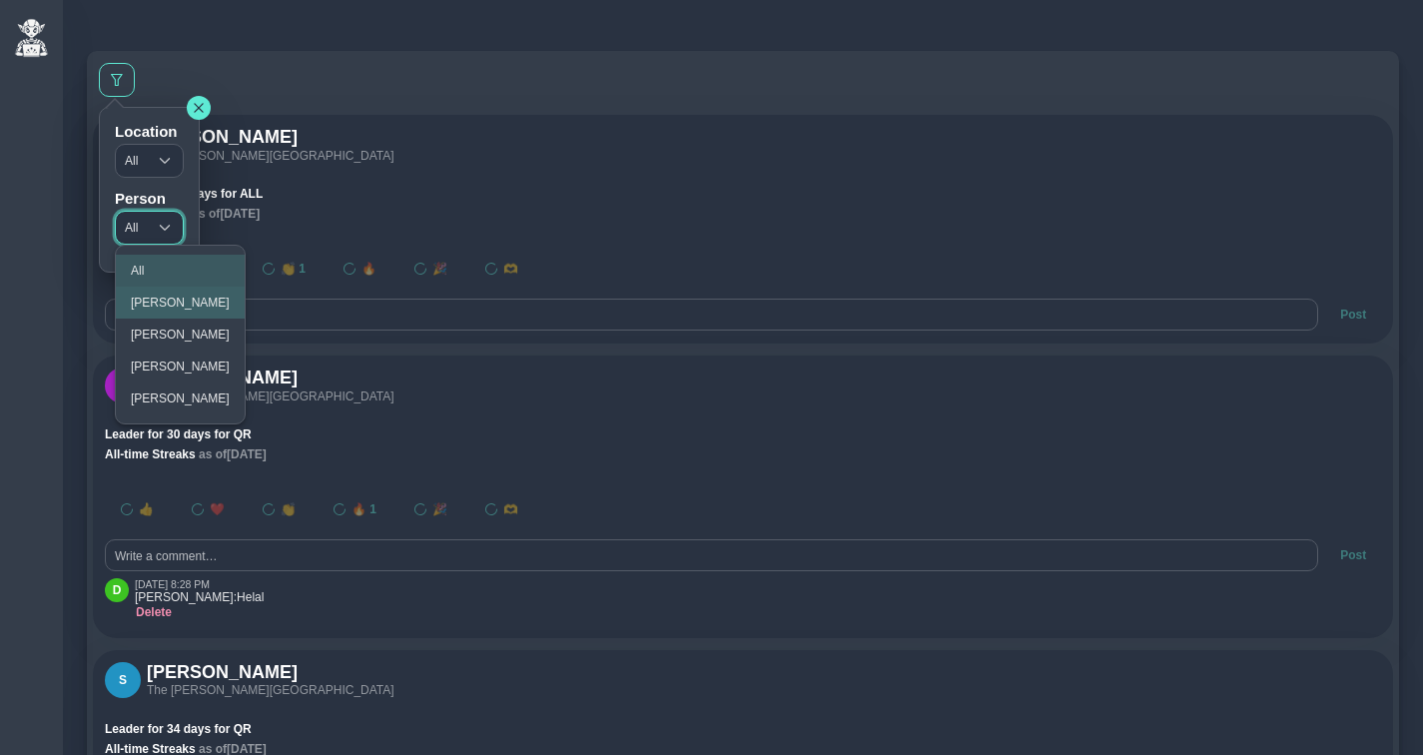
click at [184, 329] on span "Manisha Doe" at bounding box center [180, 335] width 99 height 14
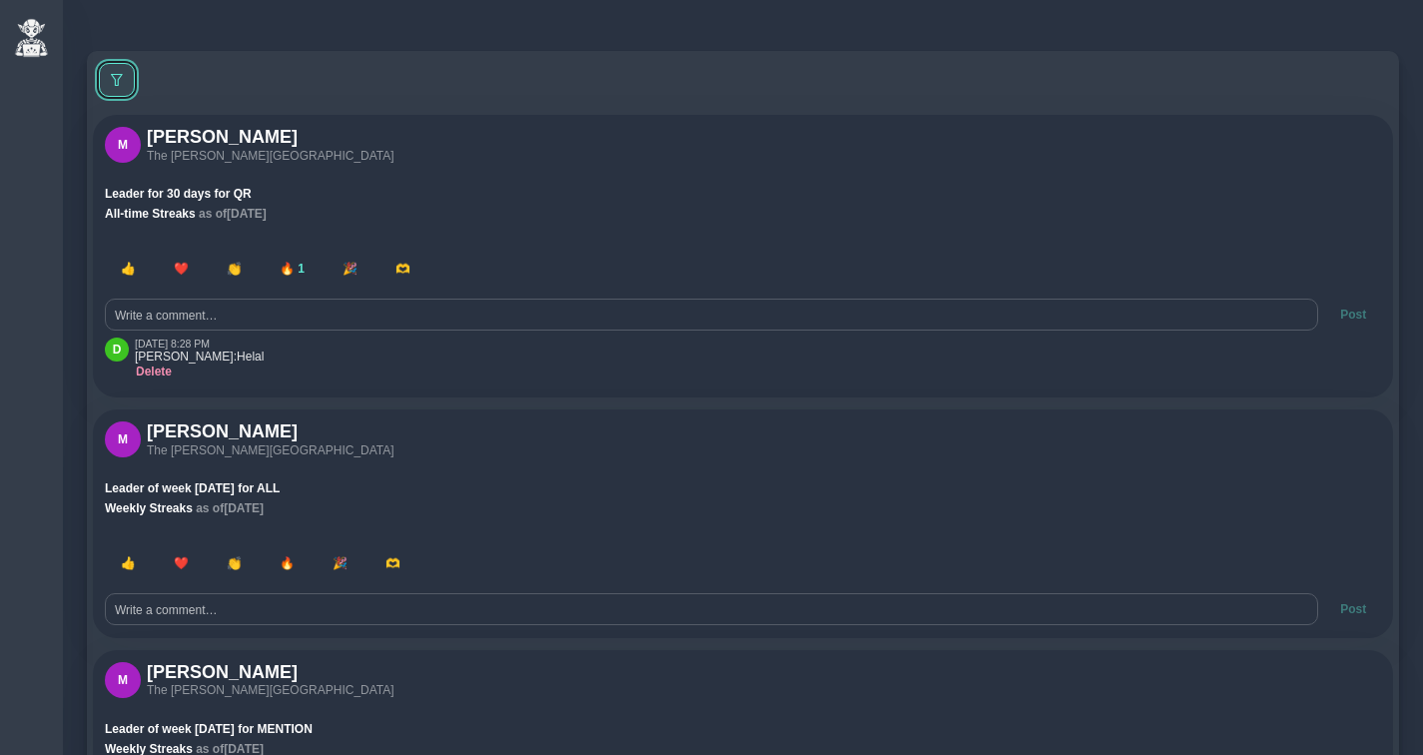
click at [121, 83] on span at bounding box center [117, 80] width 12 height 12
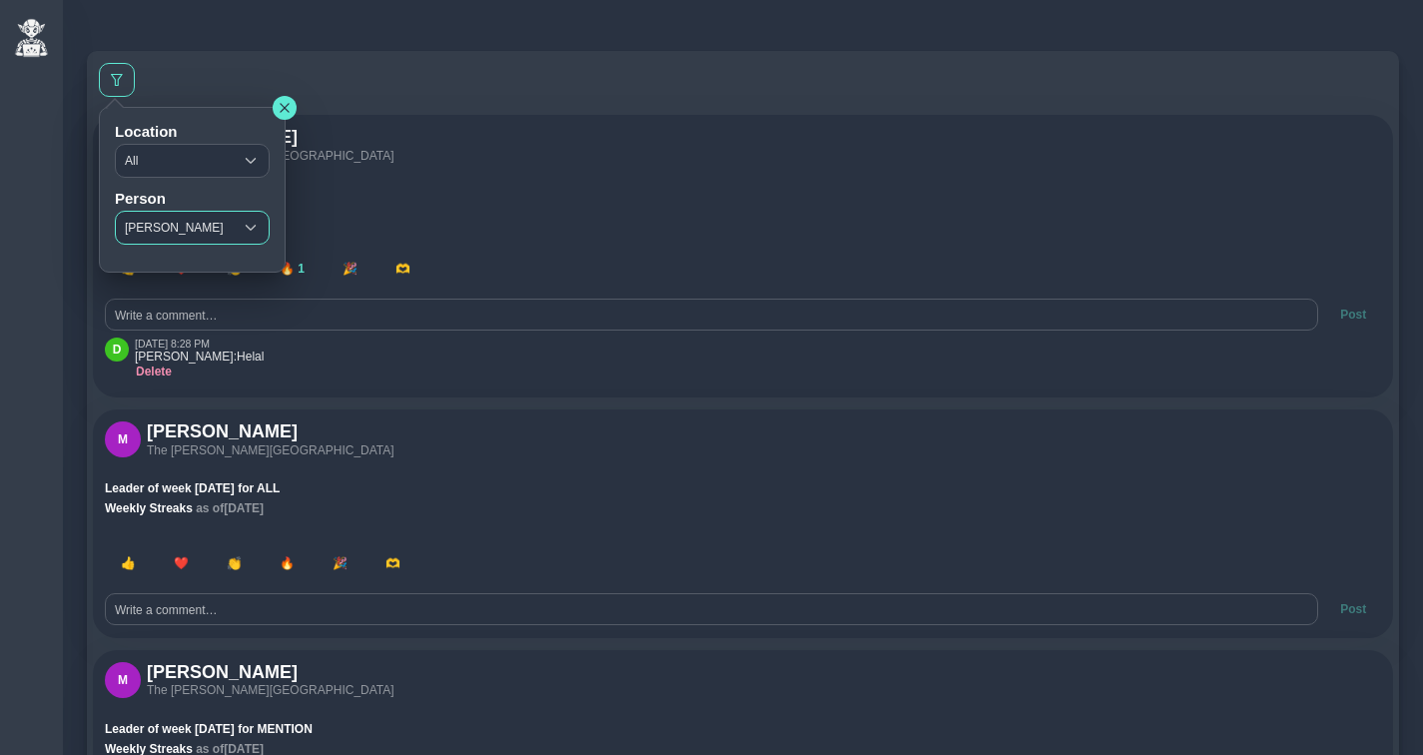
click at [155, 232] on span "Manisha Doe" at bounding box center [174, 228] width 117 height 32
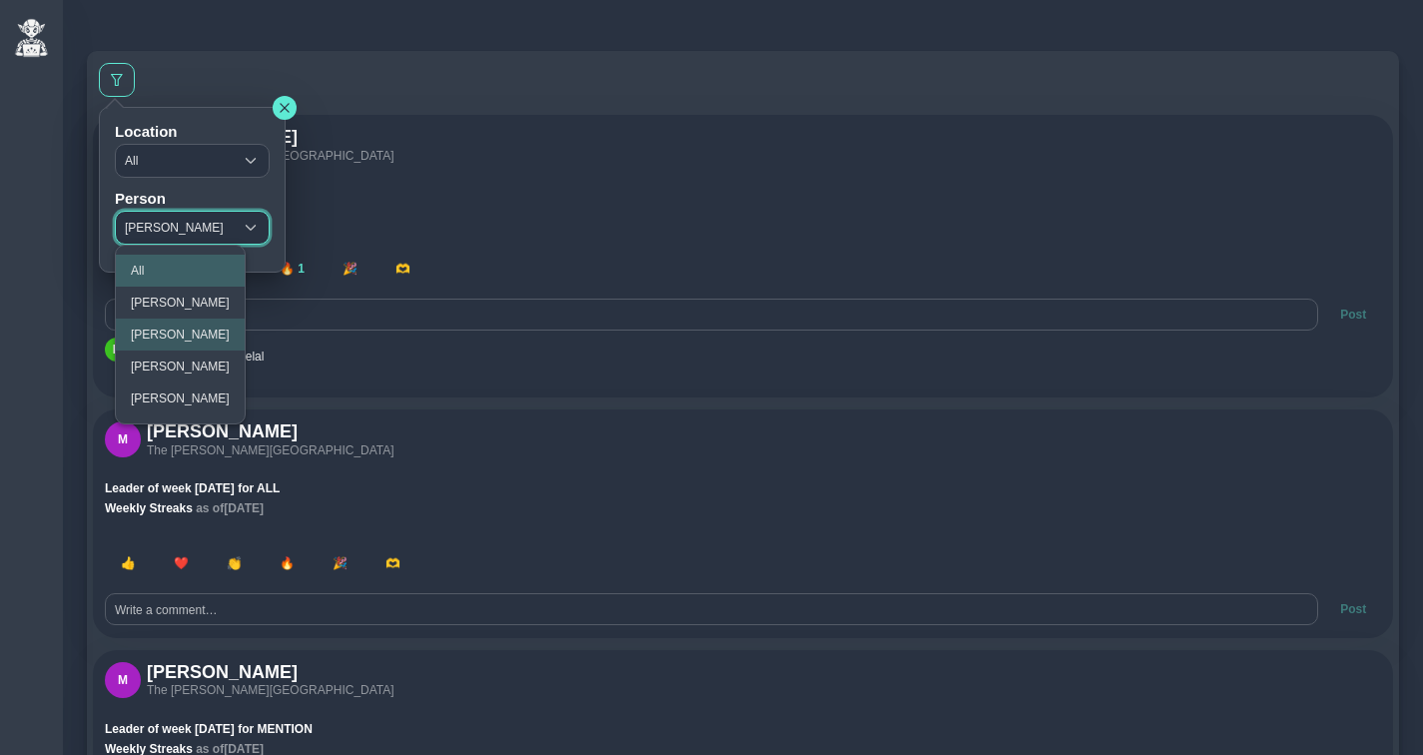
click at [155, 262] on li "All" at bounding box center [180, 271] width 129 height 32
click at [168, 266] on li "All" at bounding box center [180, 271] width 129 height 32
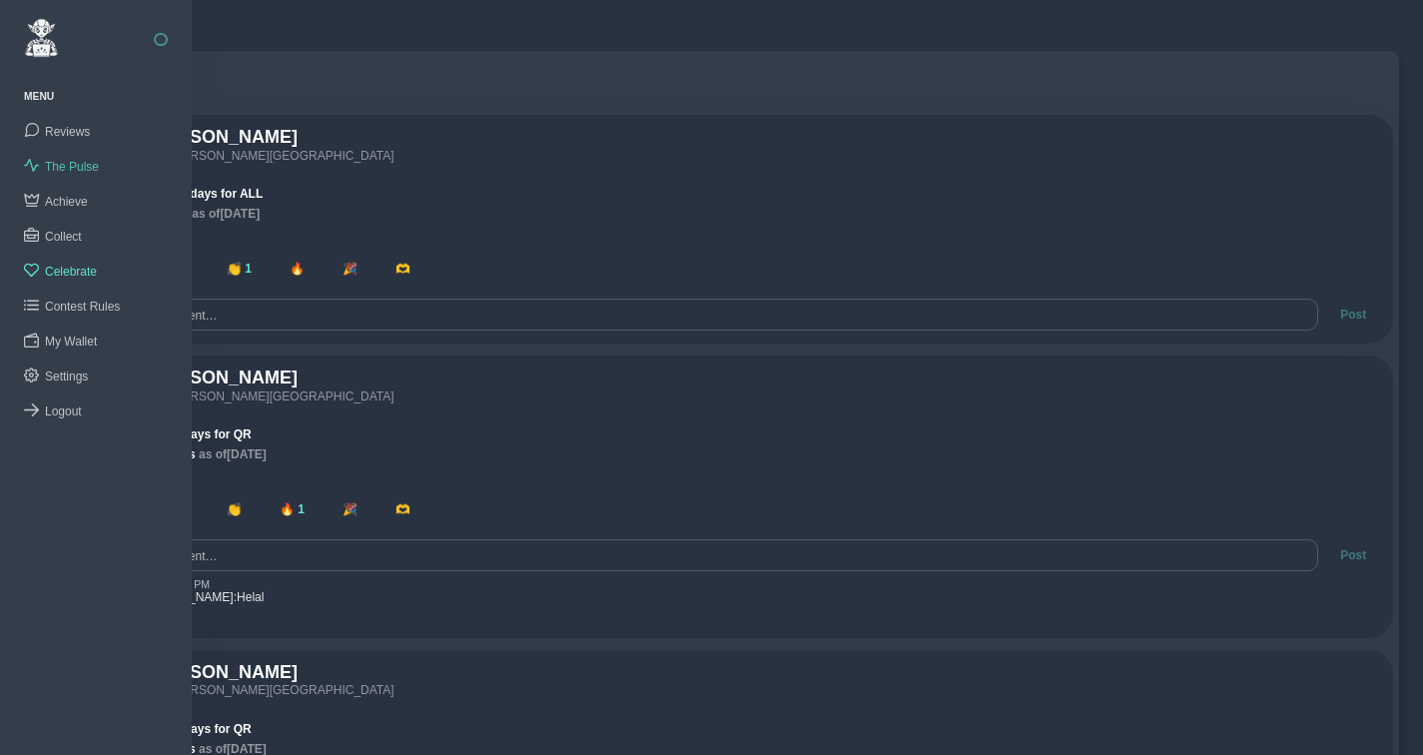
click at [68, 163] on span "The Pulse" at bounding box center [72, 167] width 54 height 14
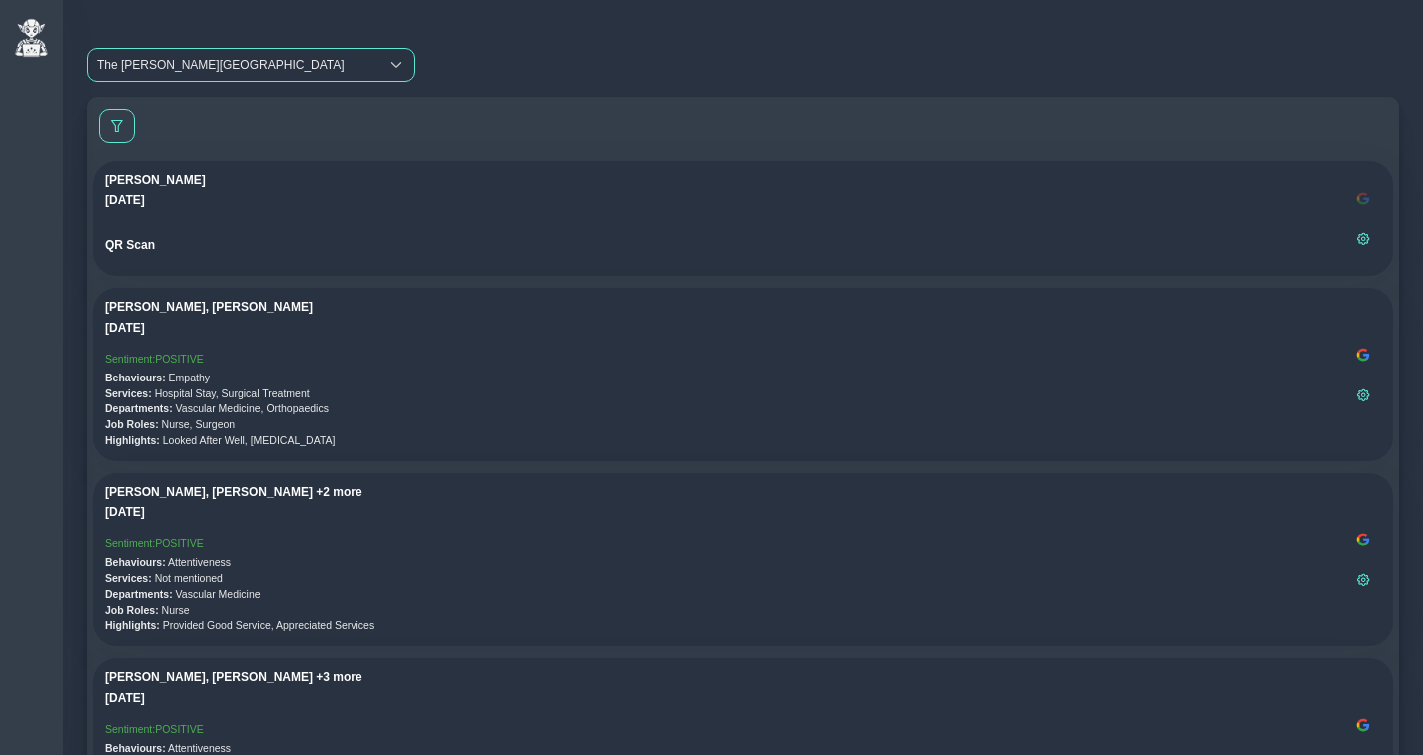
click at [156, 65] on span "The Clementine Churchill Hospital" at bounding box center [233, 65] width 291 height 32
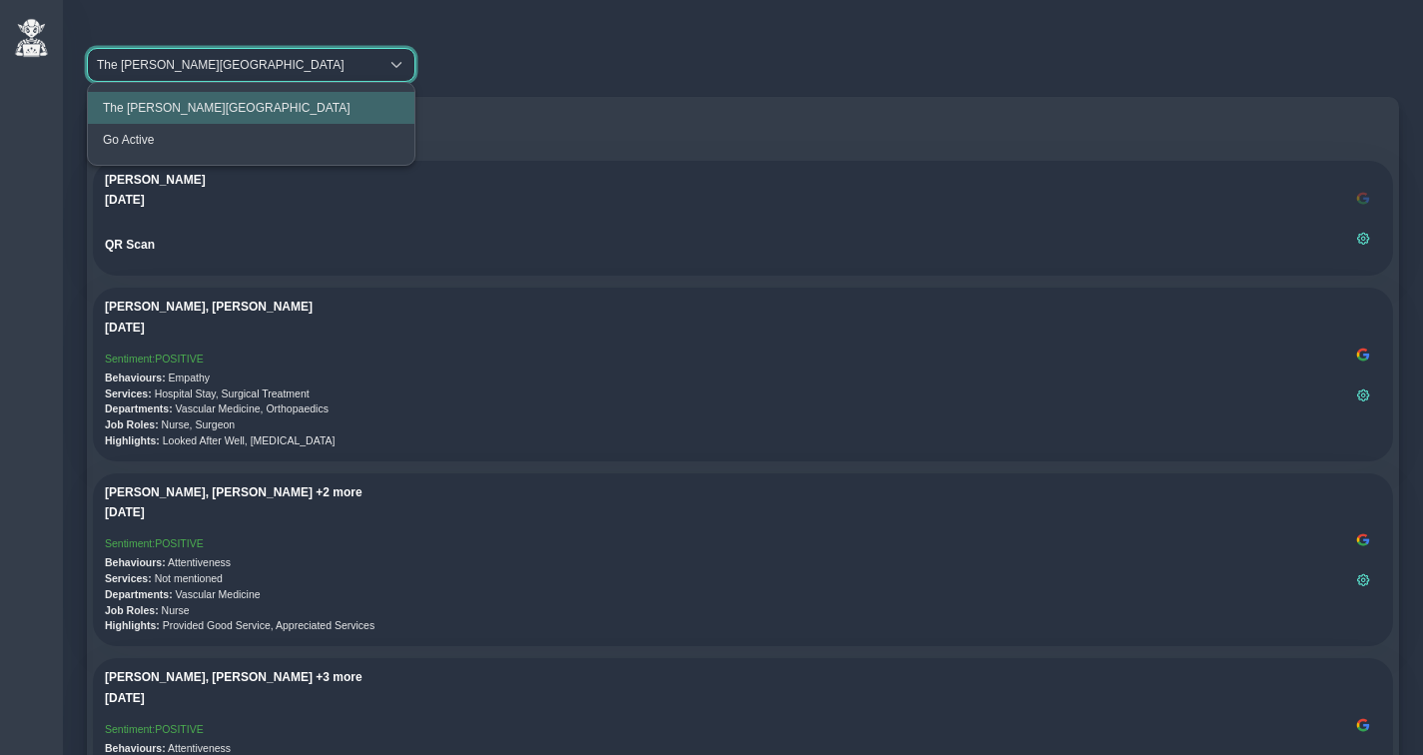
click at [544, 70] on div "The Clementine Churchill Hospital The Clementine Churchill Hospital The Clement…" at bounding box center [743, 65] width 1324 height 46
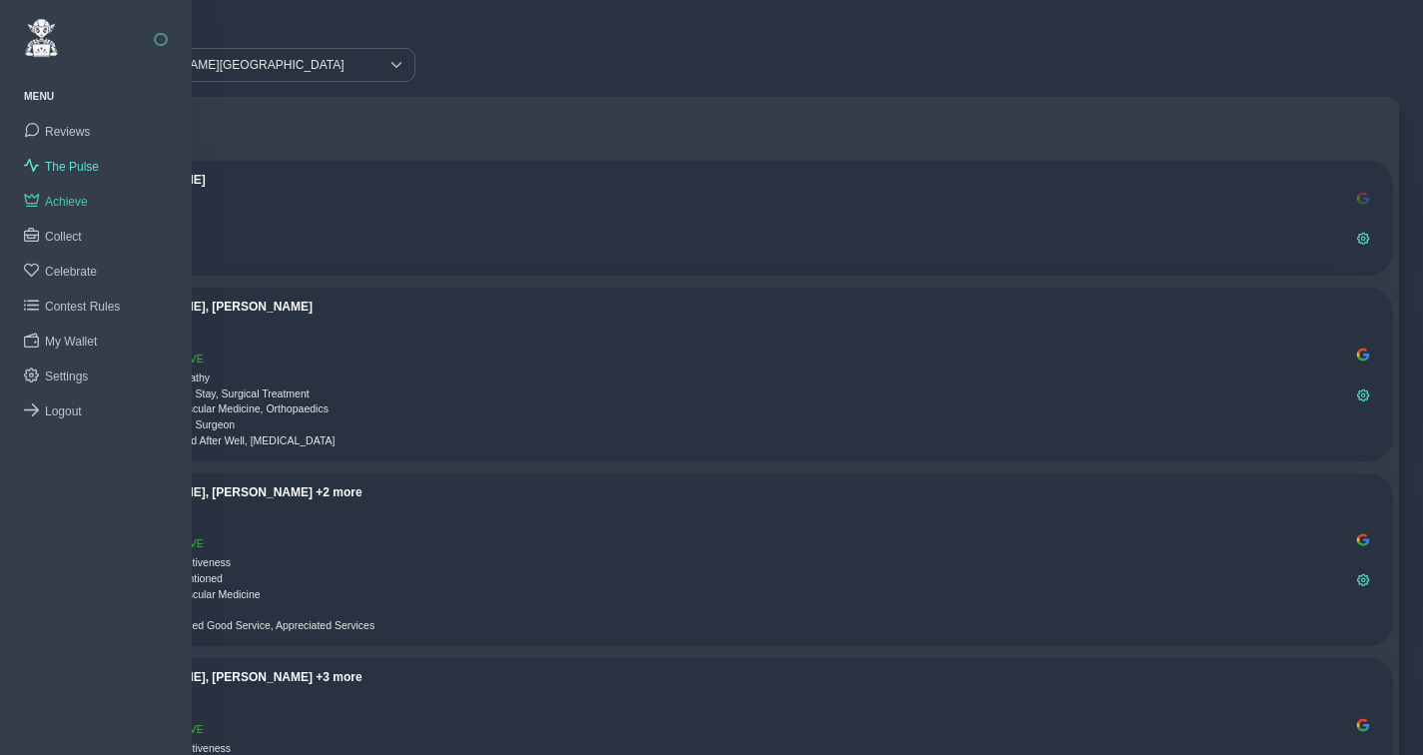
click at [79, 199] on span "Achieve" at bounding box center [66, 202] width 43 height 14
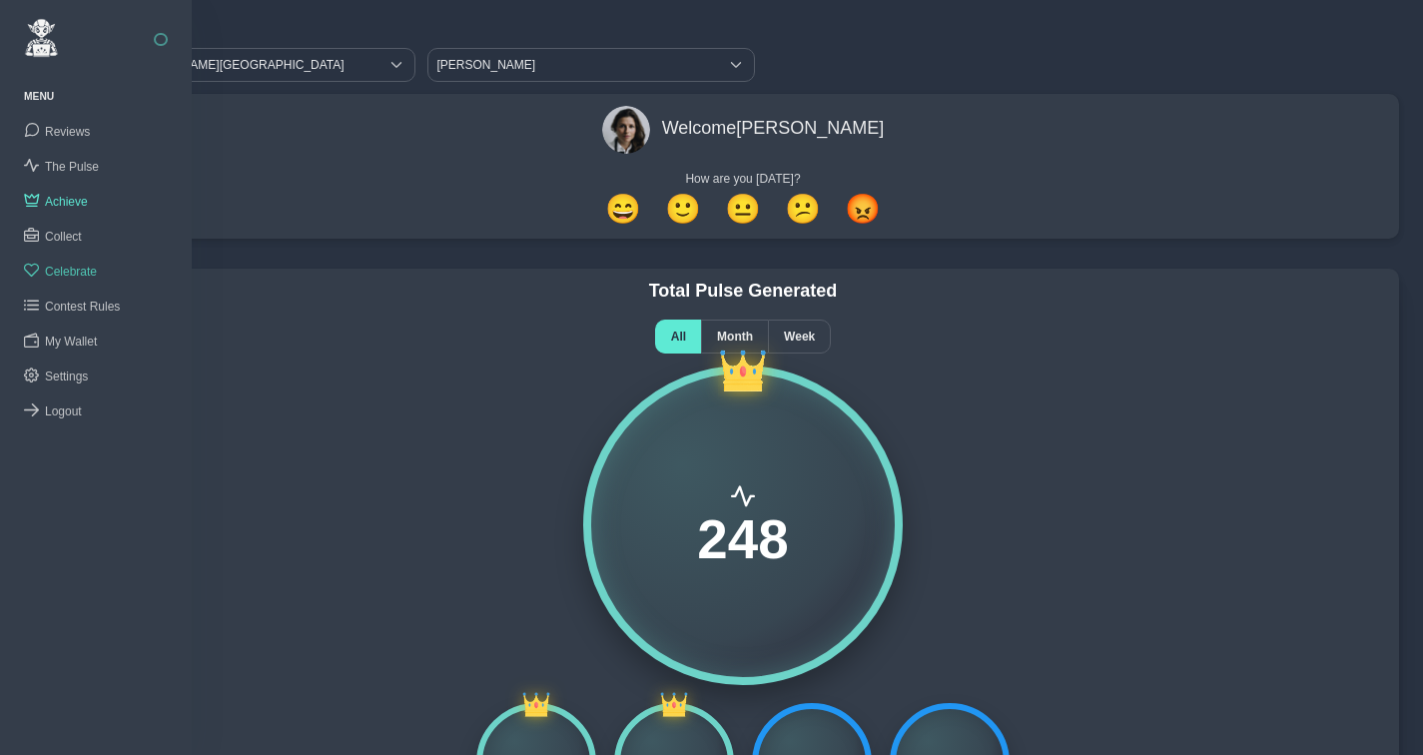
click at [75, 266] on span "Celebrate" at bounding box center [71, 272] width 52 height 14
click at [160, 39] on button "button" at bounding box center [161, 40] width 14 height 14
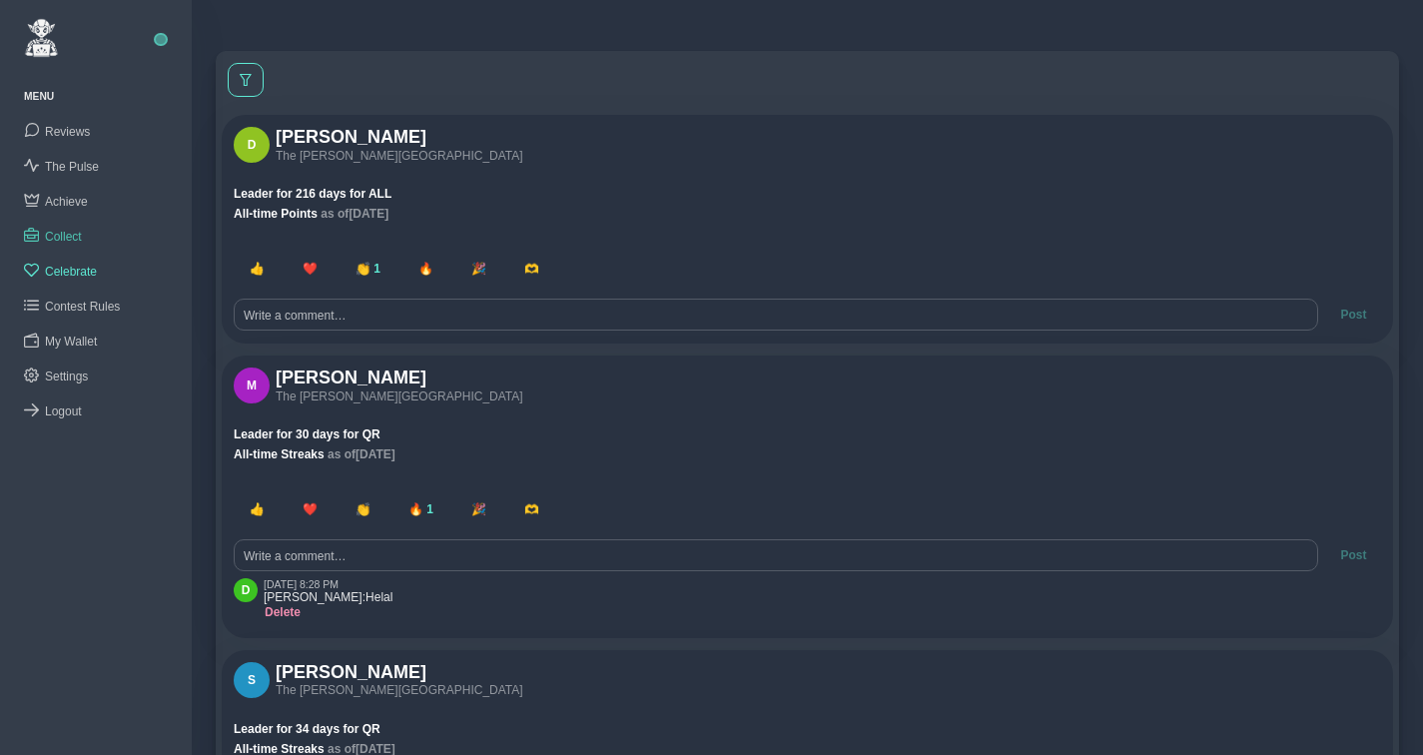
click at [79, 234] on span "Collect" at bounding box center [63, 237] width 37 height 14
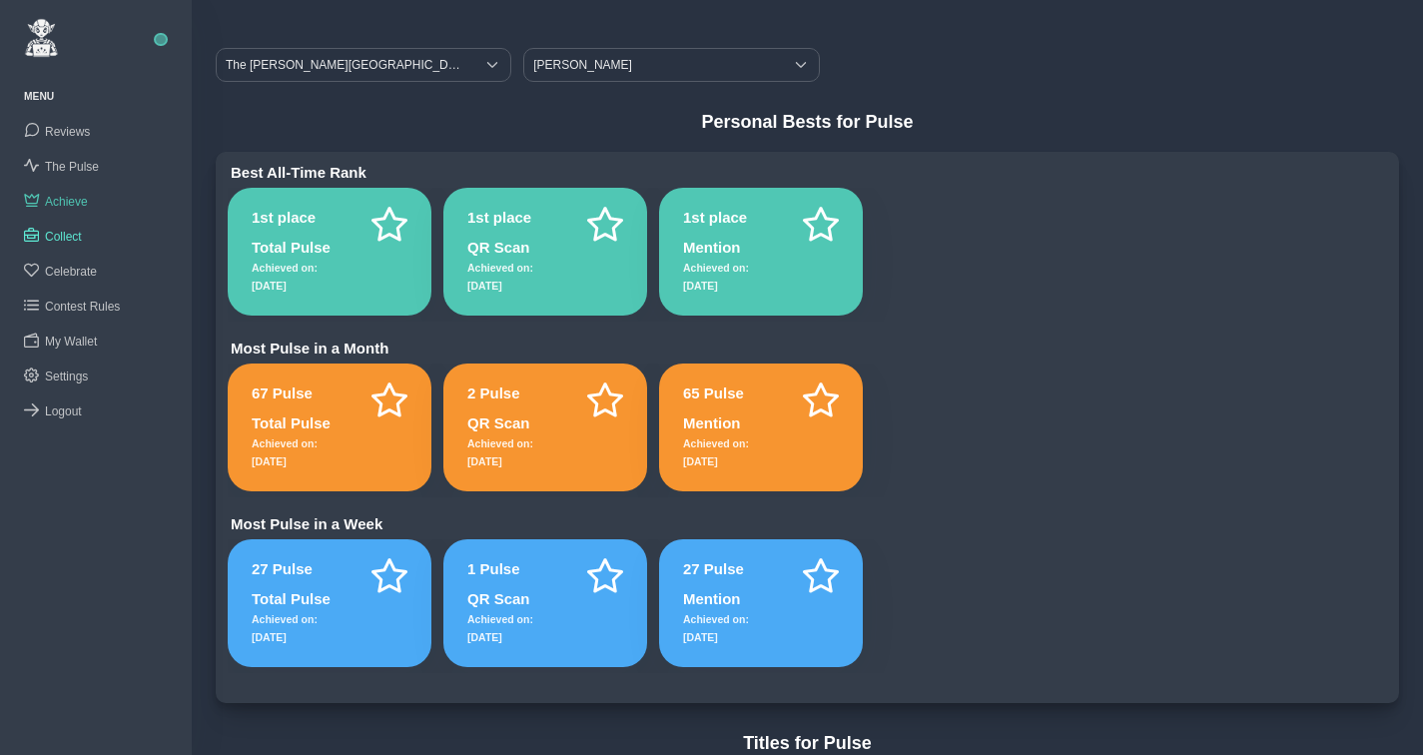
click at [61, 201] on span "Achieve" at bounding box center [66, 202] width 43 height 14
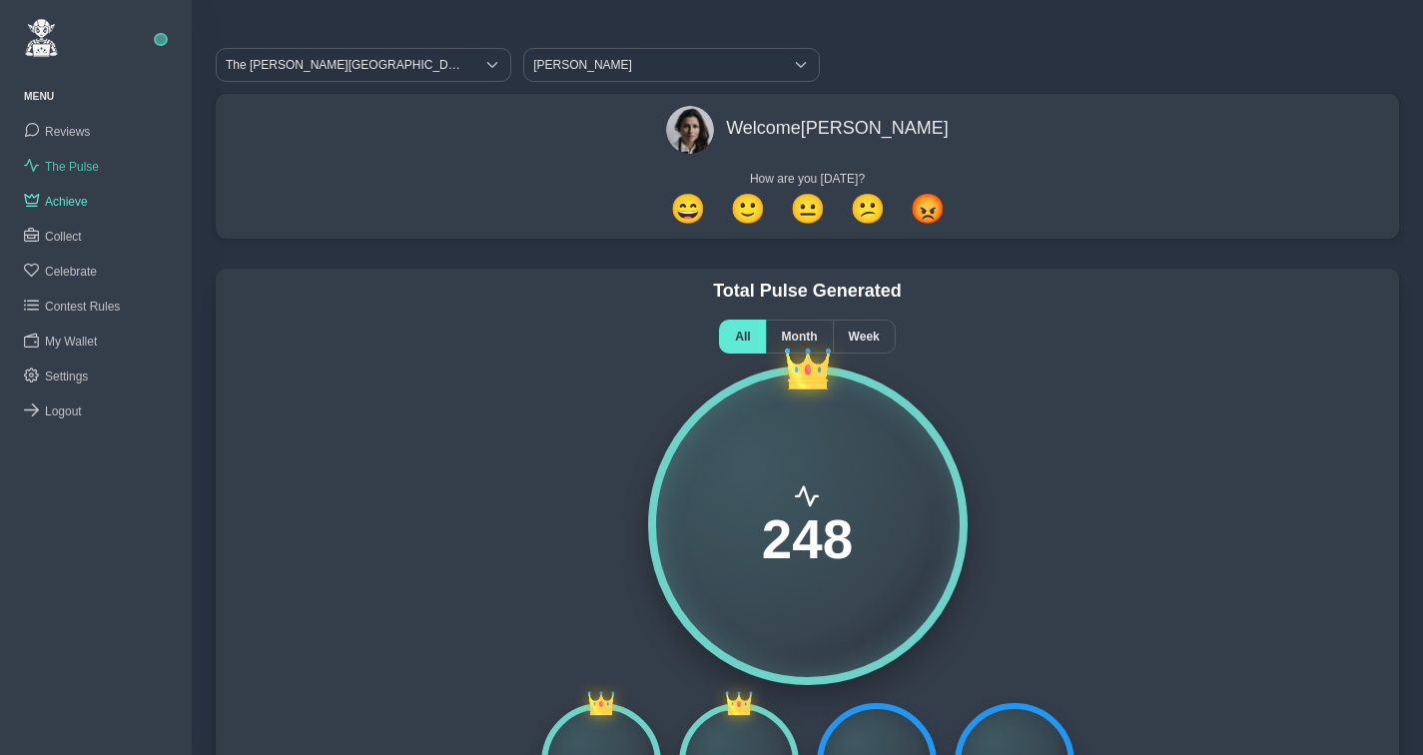
click at [74, 168] on span "The Pulse" at bounding box center [72, 167] width 54 height 14
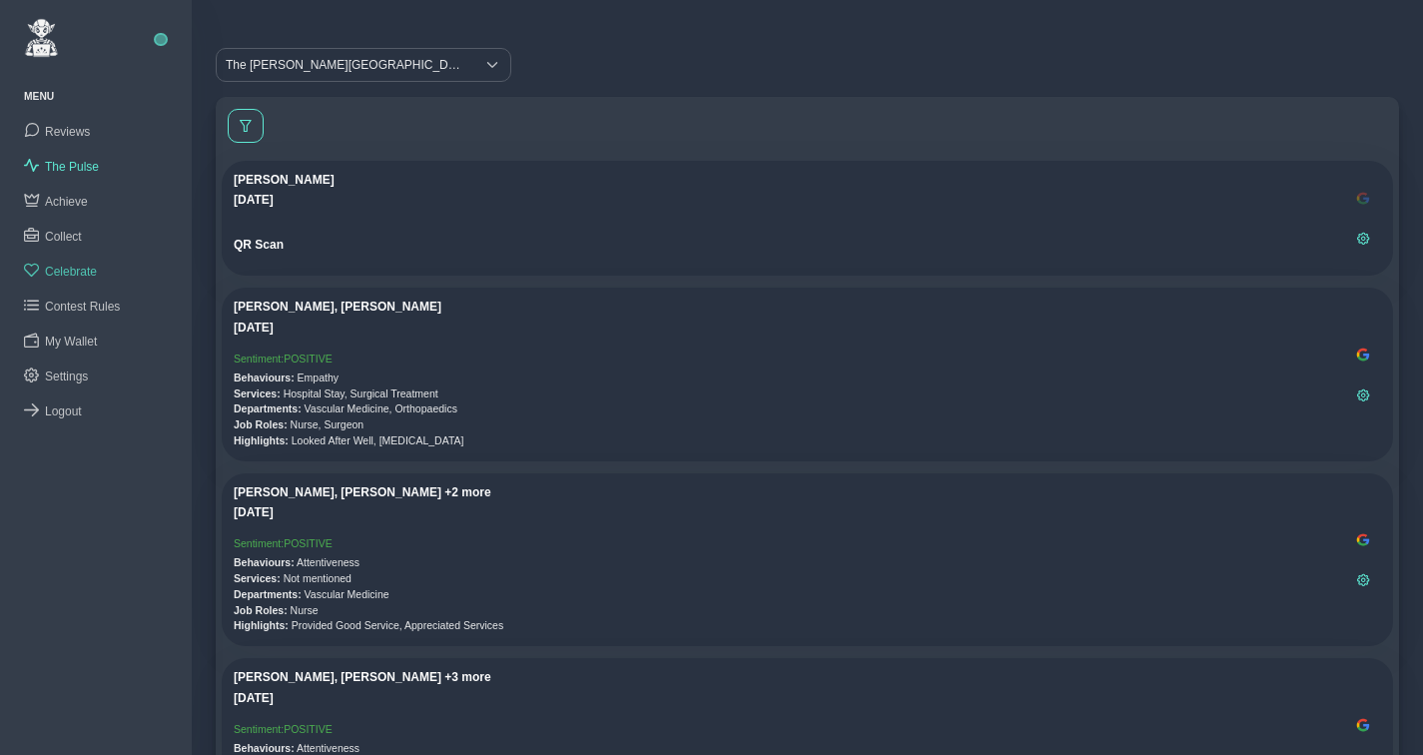
click at [72, 273] on span "Celebrate" at bounding box center [71, 272] width 52 height 14
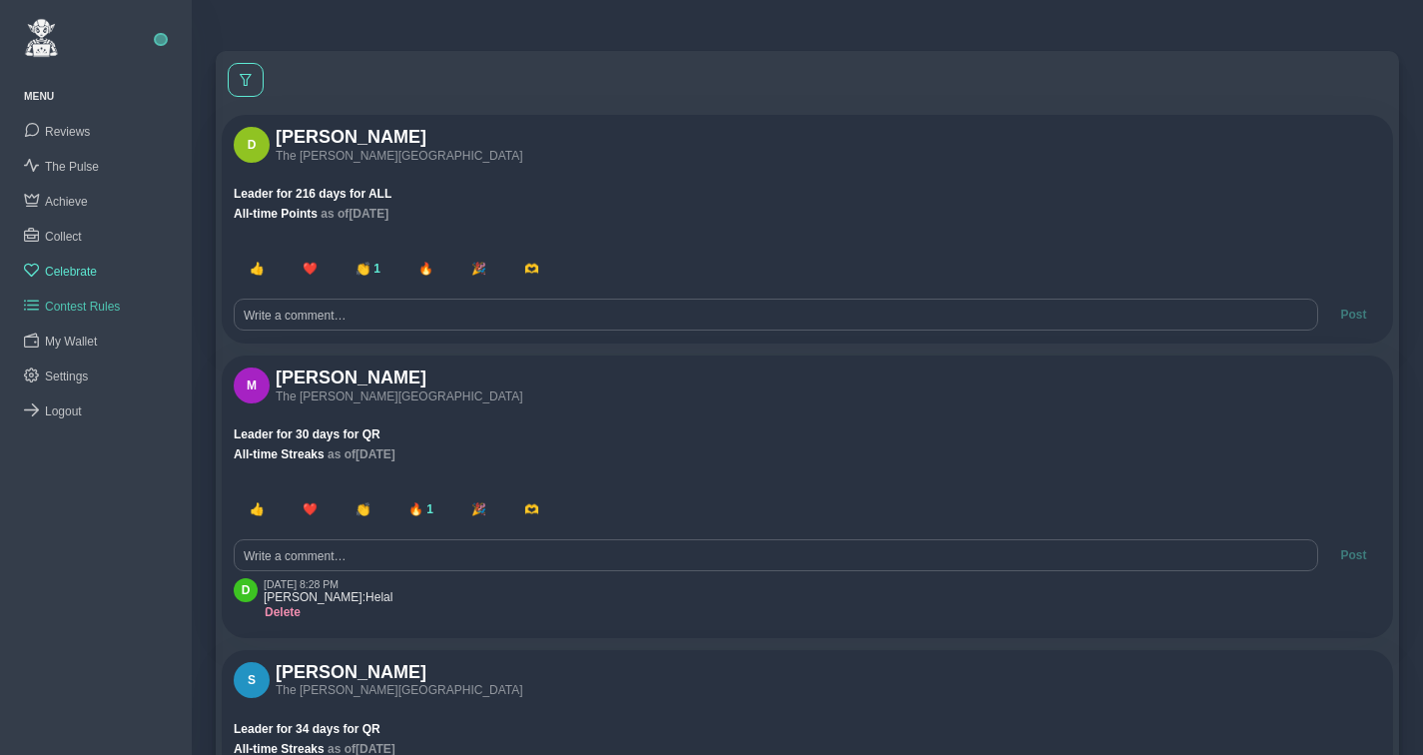
click at [74, 303] on span "Contest Rules" at bounding box center [82, 307] width 75 height 14
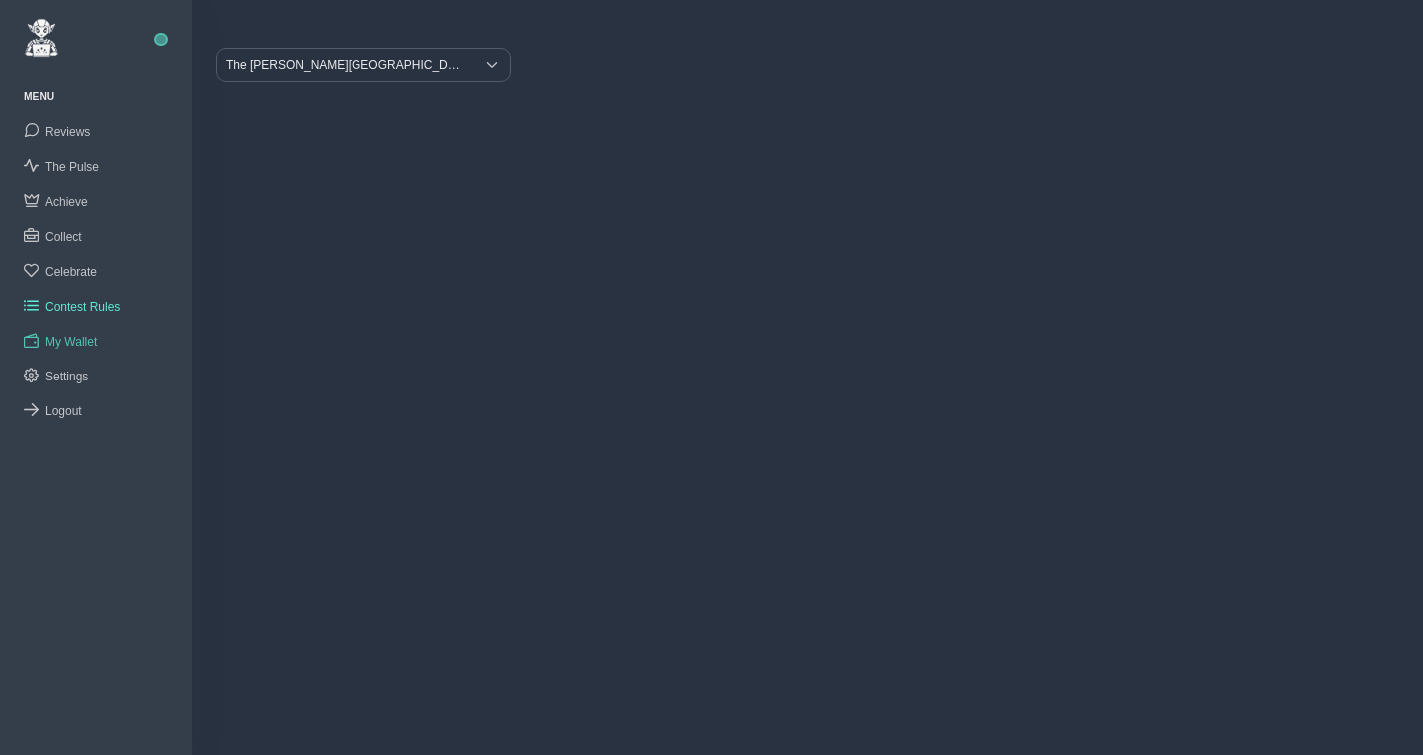
click at [71, 336] on span "My Wallet" at bounding box center [71, 342] width 52 height 14
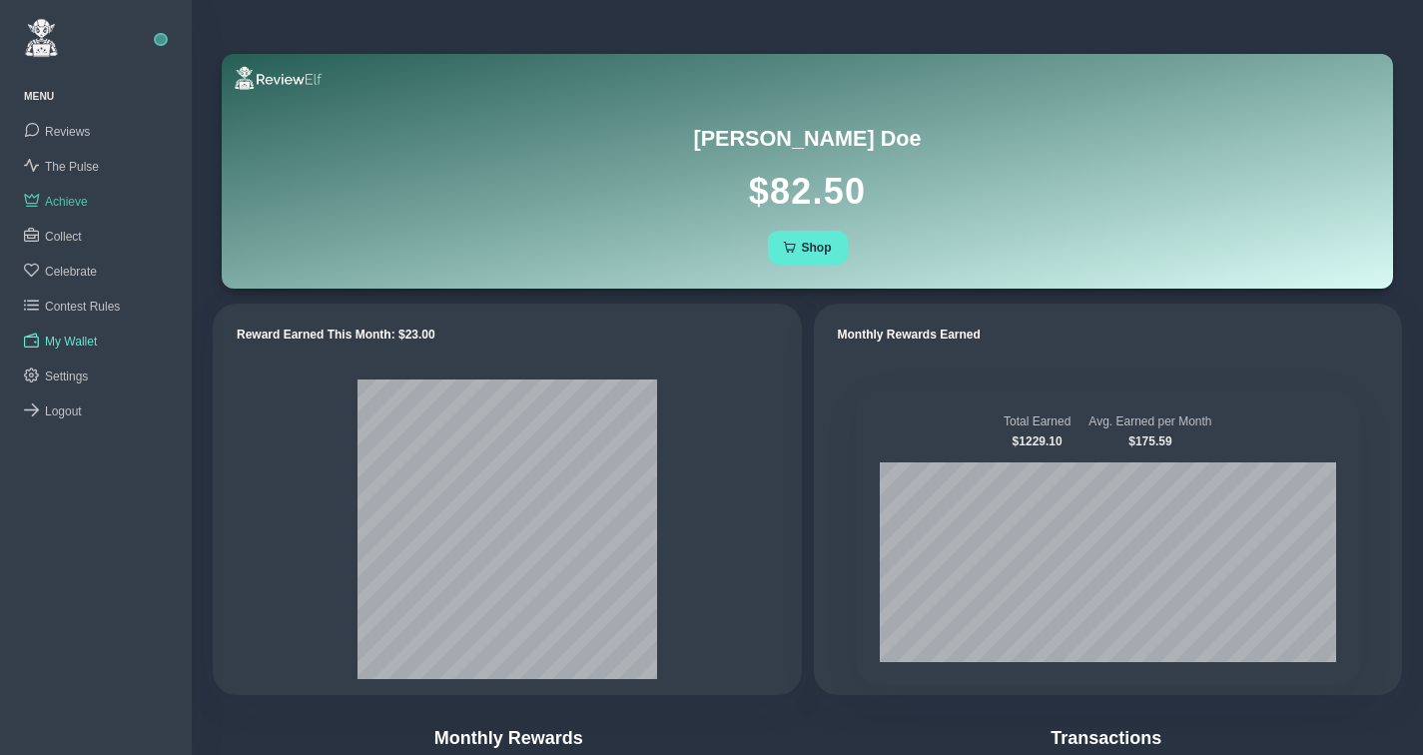
click at [71, 204] on span "Achieve" at bounding box center [66, 202] width 43 height 14
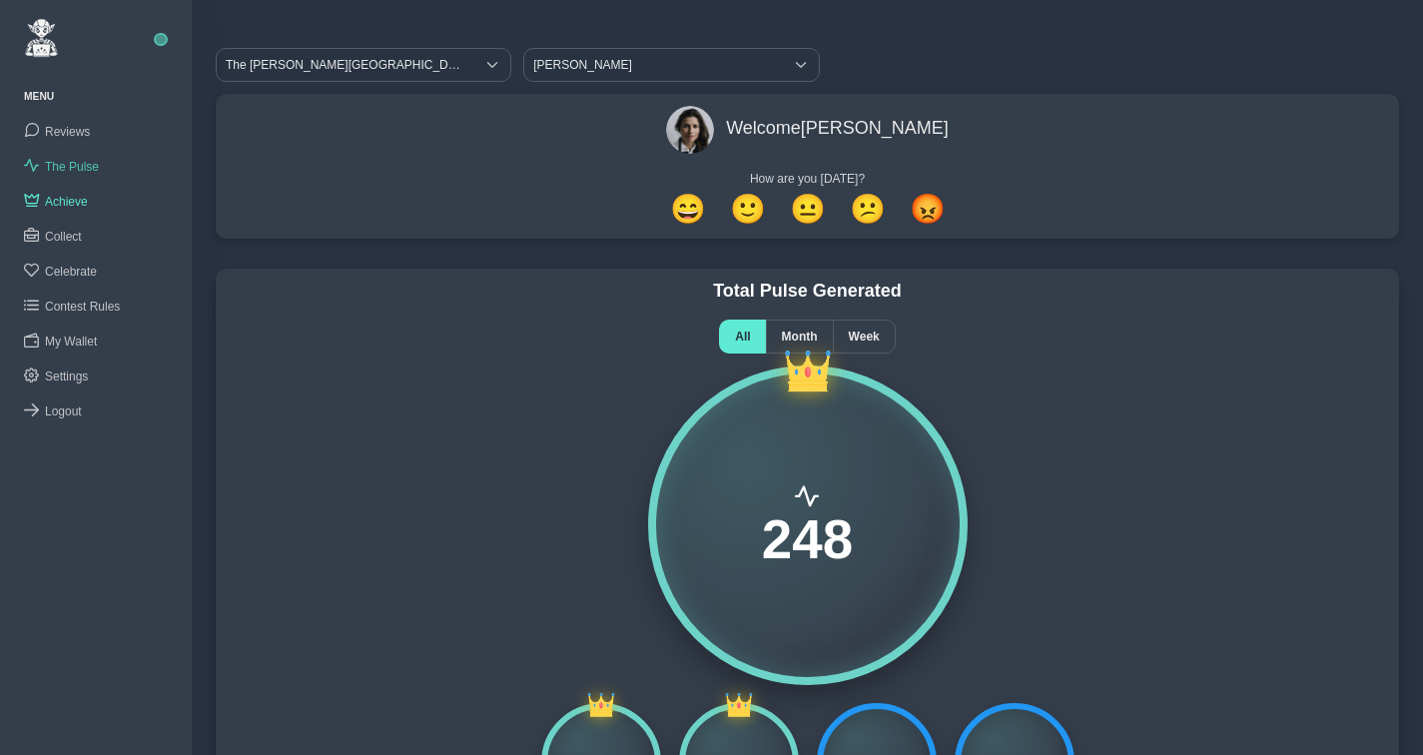
click at [70, 172] on span "The Pulse" at bounding box center [72, 167] width 54 height 14
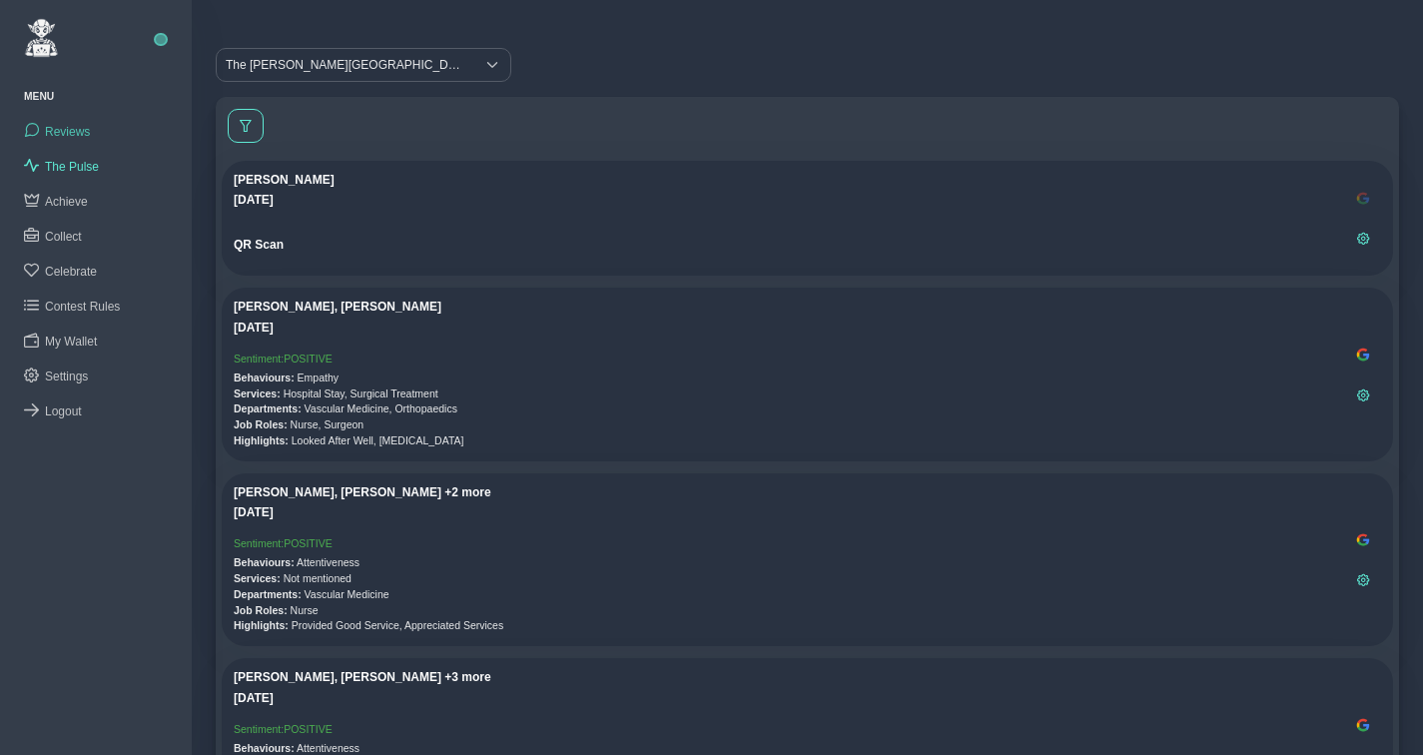
click at [65, 127] on span "Reviews" at bounding box center [67, 132] width 45 height 14
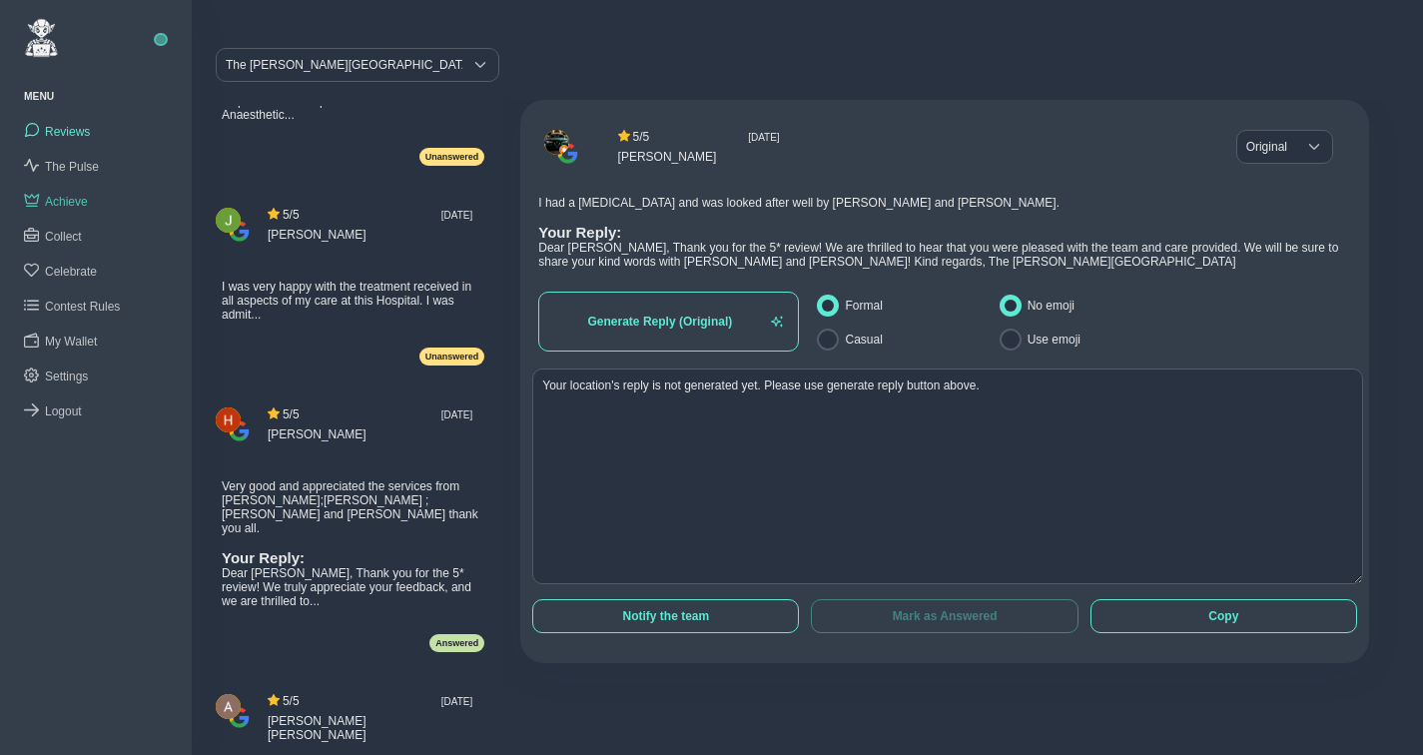
scroll to position [711, 0]
click at [69, 166] on span "The Pulse" at bounding box center [72, 167] width 54 height 14
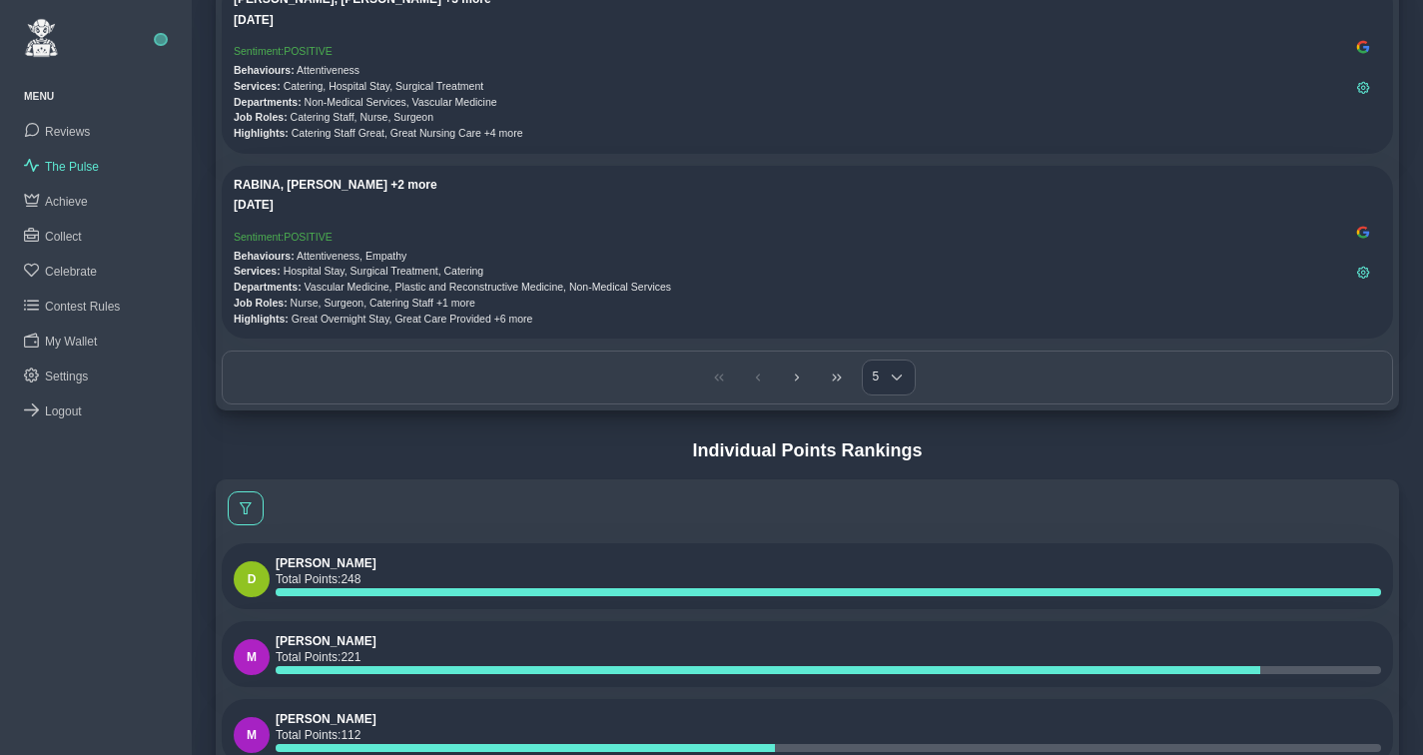
scroll to position [678, 0]
click at [800, 378] on icon "Next Page" at bounding box center [797, 377] width 12 height 12
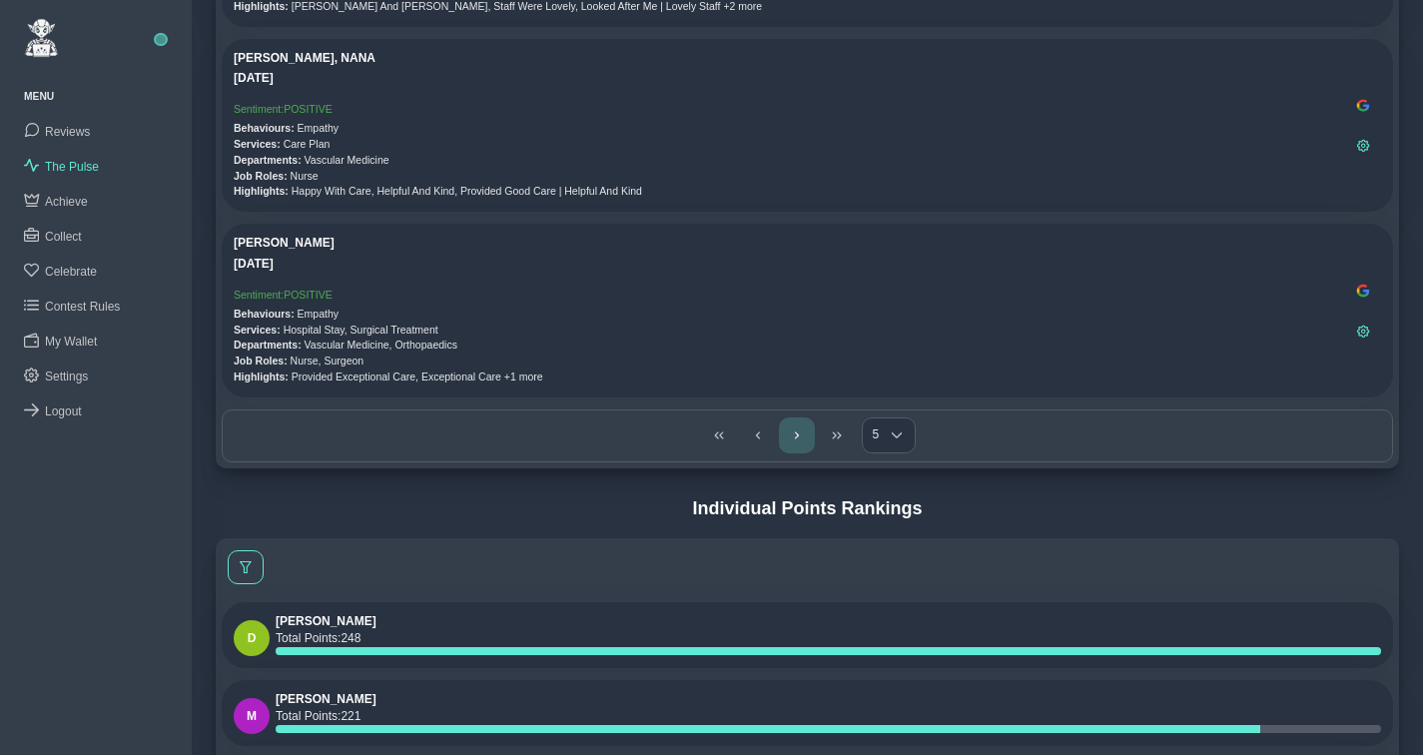
scroll to position [736, 0]
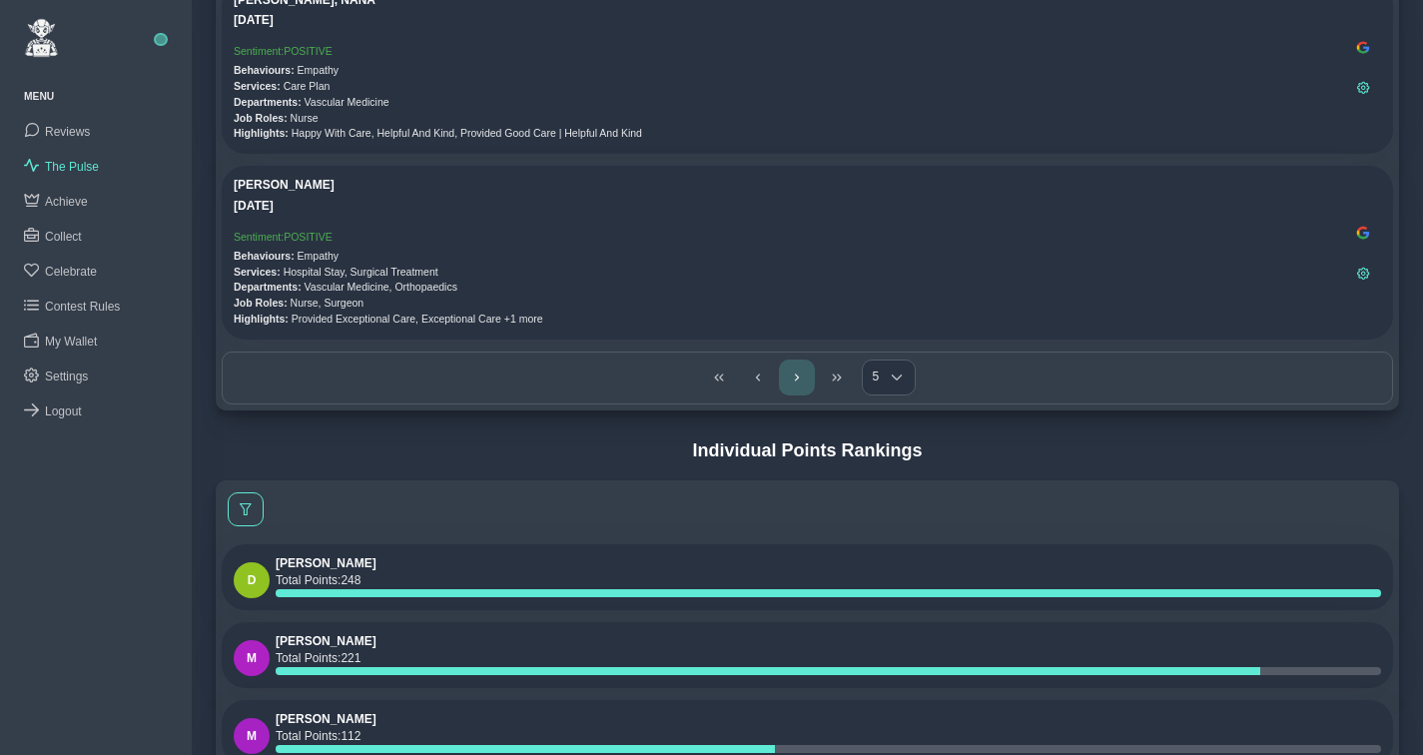
click at [800, 377] on icon "Next Page" at bounding box center [797, 377] width 12 height 12
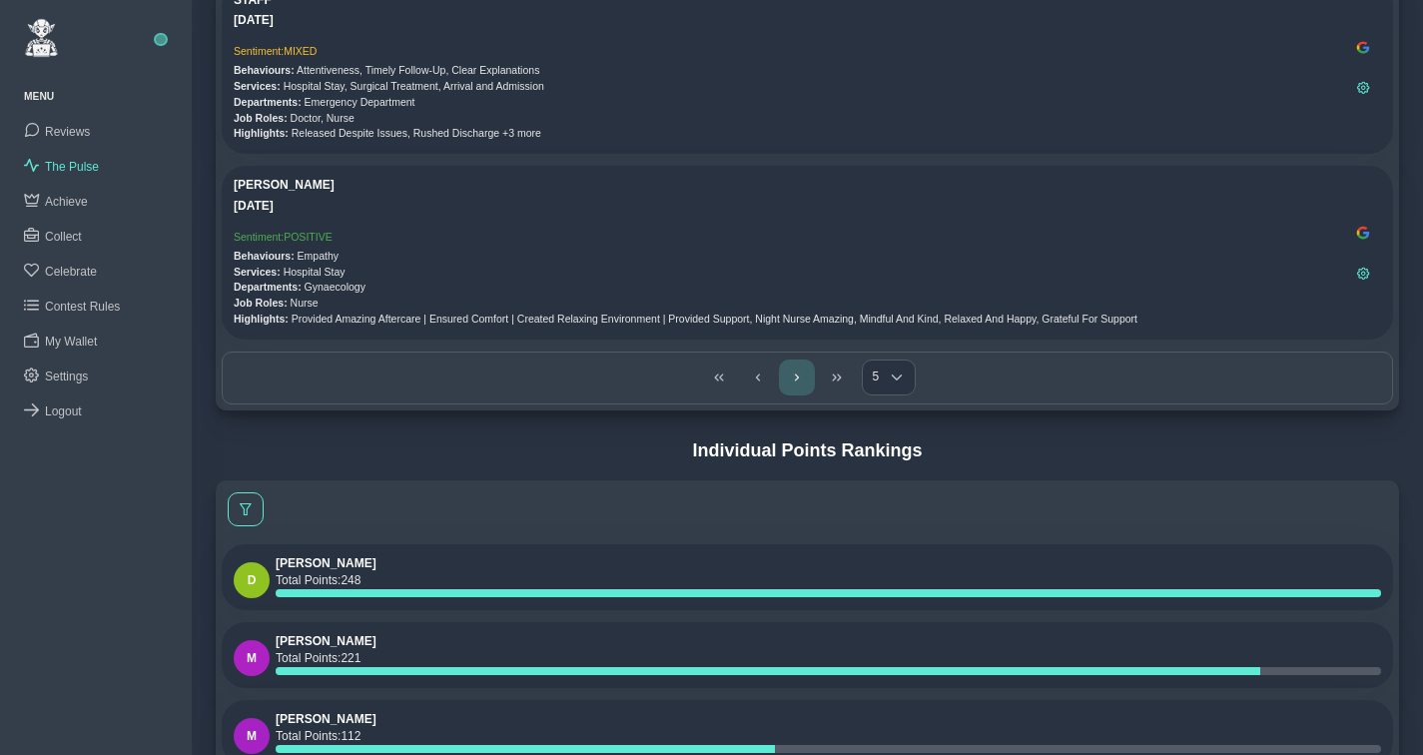
click at [800, 377] on icon "Next Page" at bounding box center [797, 377] width 12 height 12
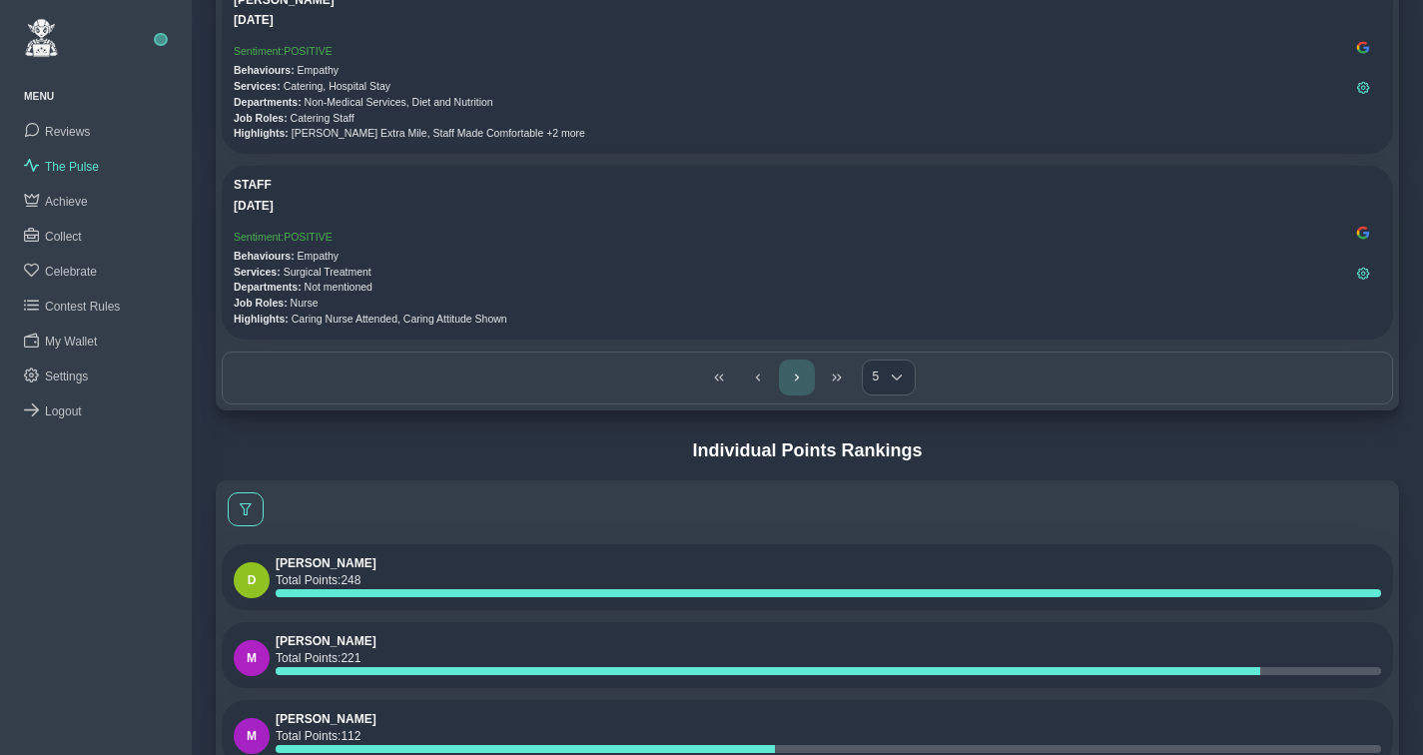
click at [800, 377] on icon "Next Page" at bounding box center [797, 377] width 12 height 12
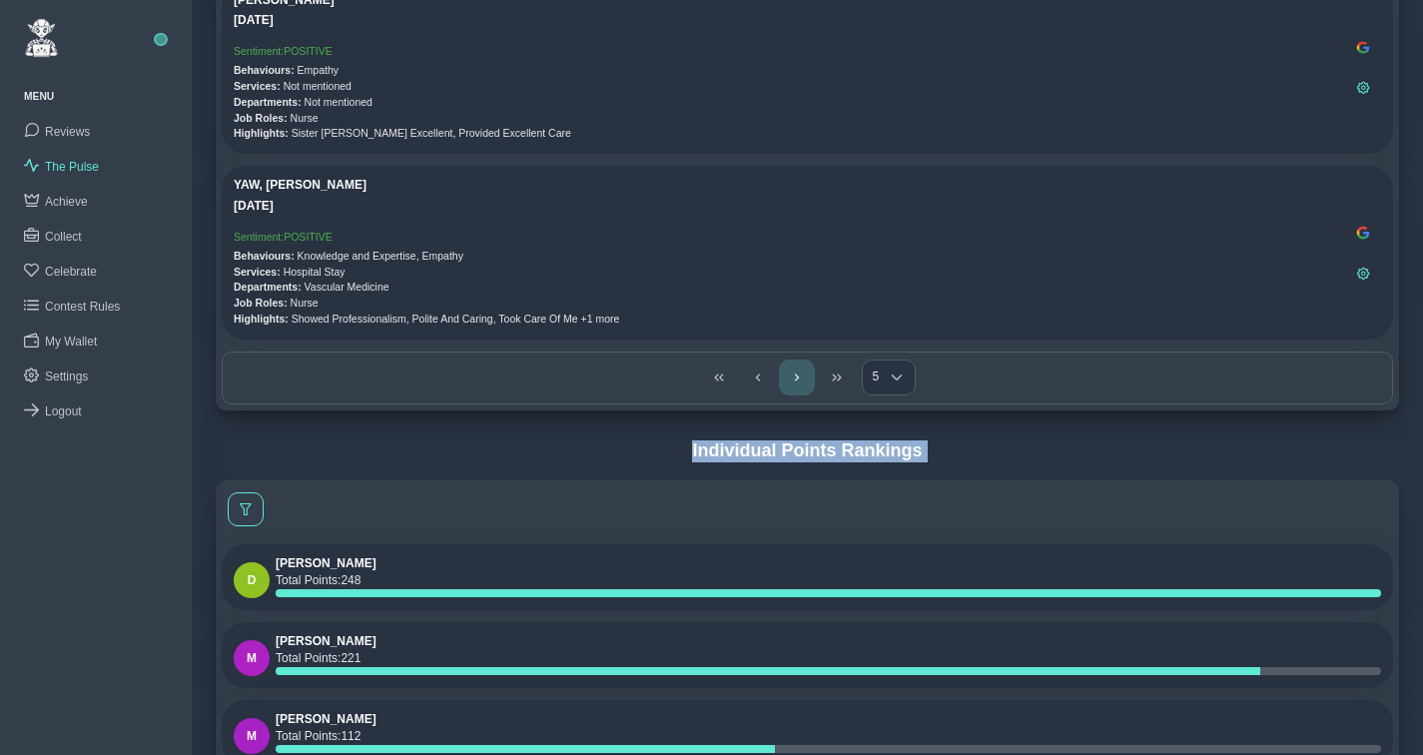
click at [800, 377] on div "5 5 5" at bounding box center [807, 377] width 1171 height 53
click at [758, 376] on icon "Previous Page" at bounding box center [758, 377] width 12 height 12
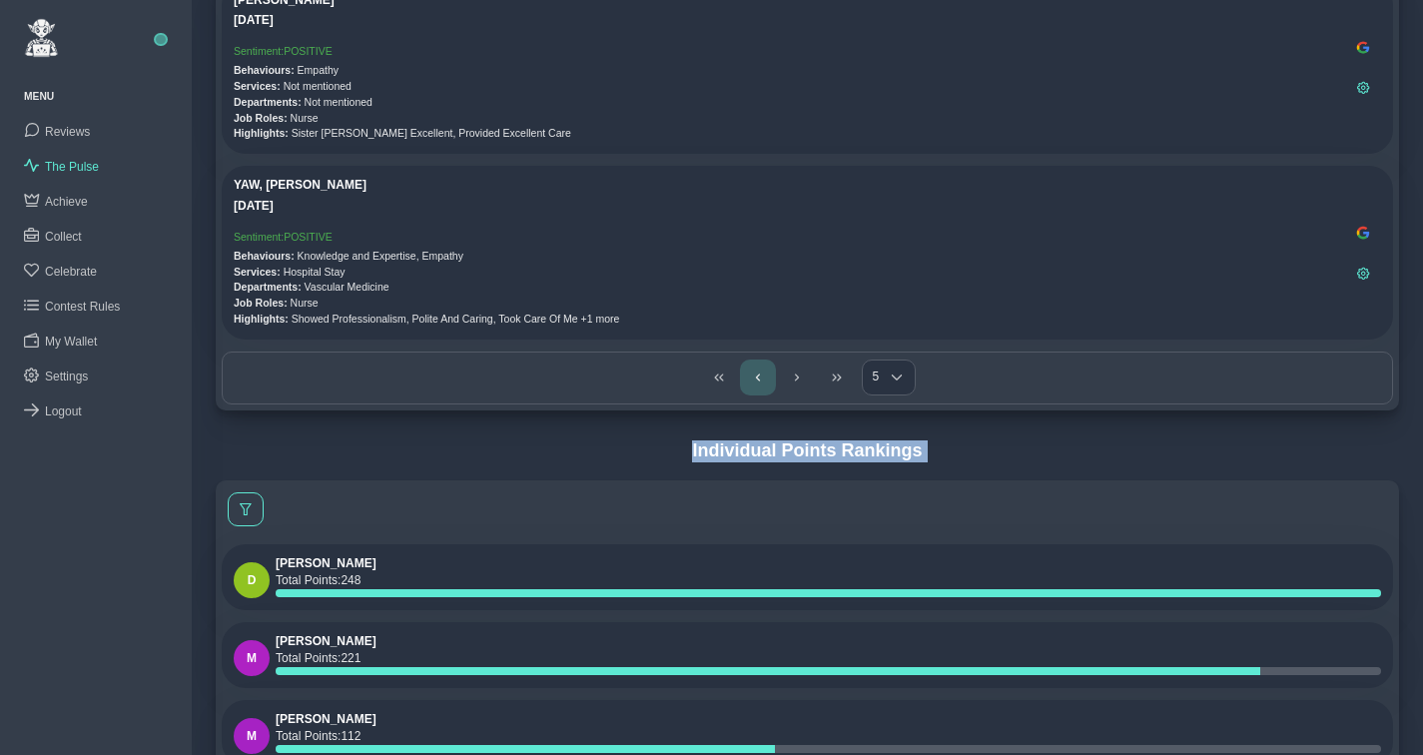
click at [758, 376] on icon "Previous Page" at bounding box center [758, 377] width 12 height 12
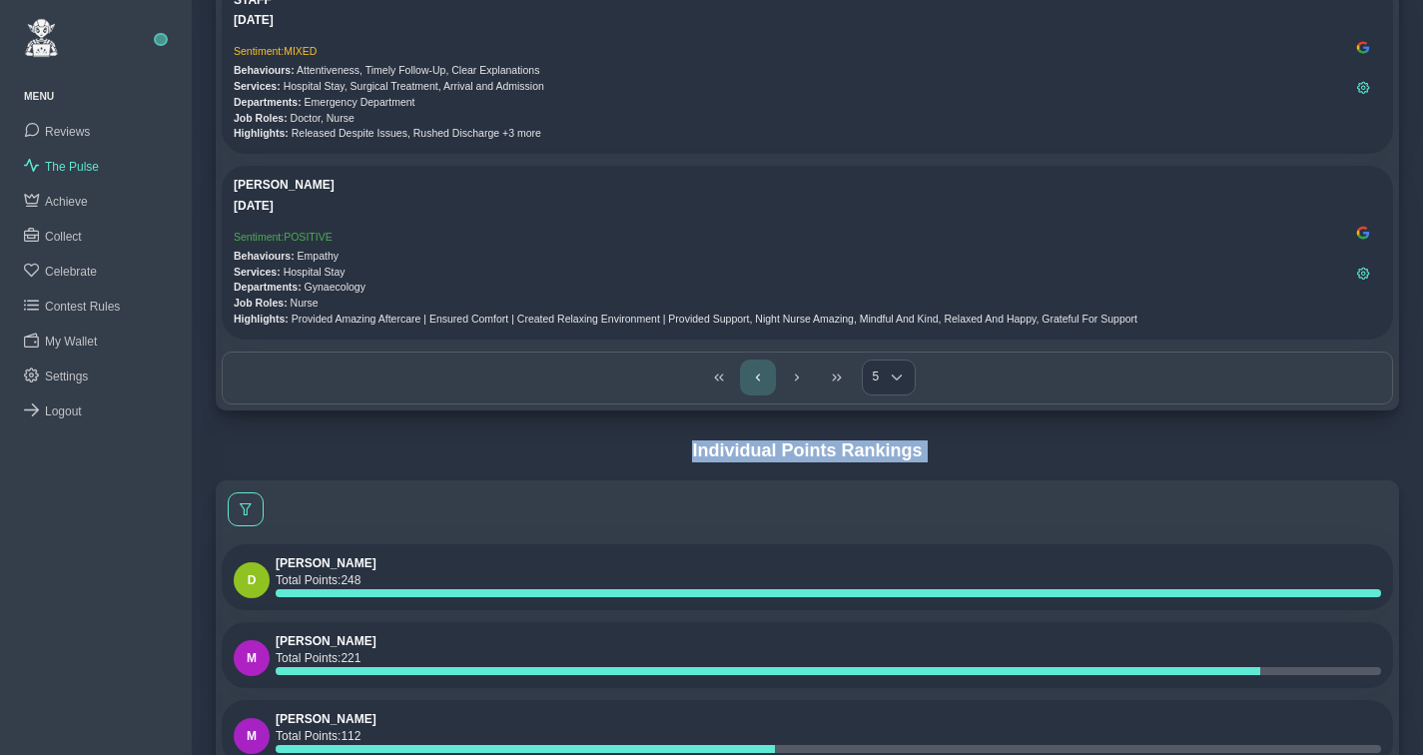
click at [758, 376] on icon "Previous Page" at bounding box center [758, 377] width 12 height 12
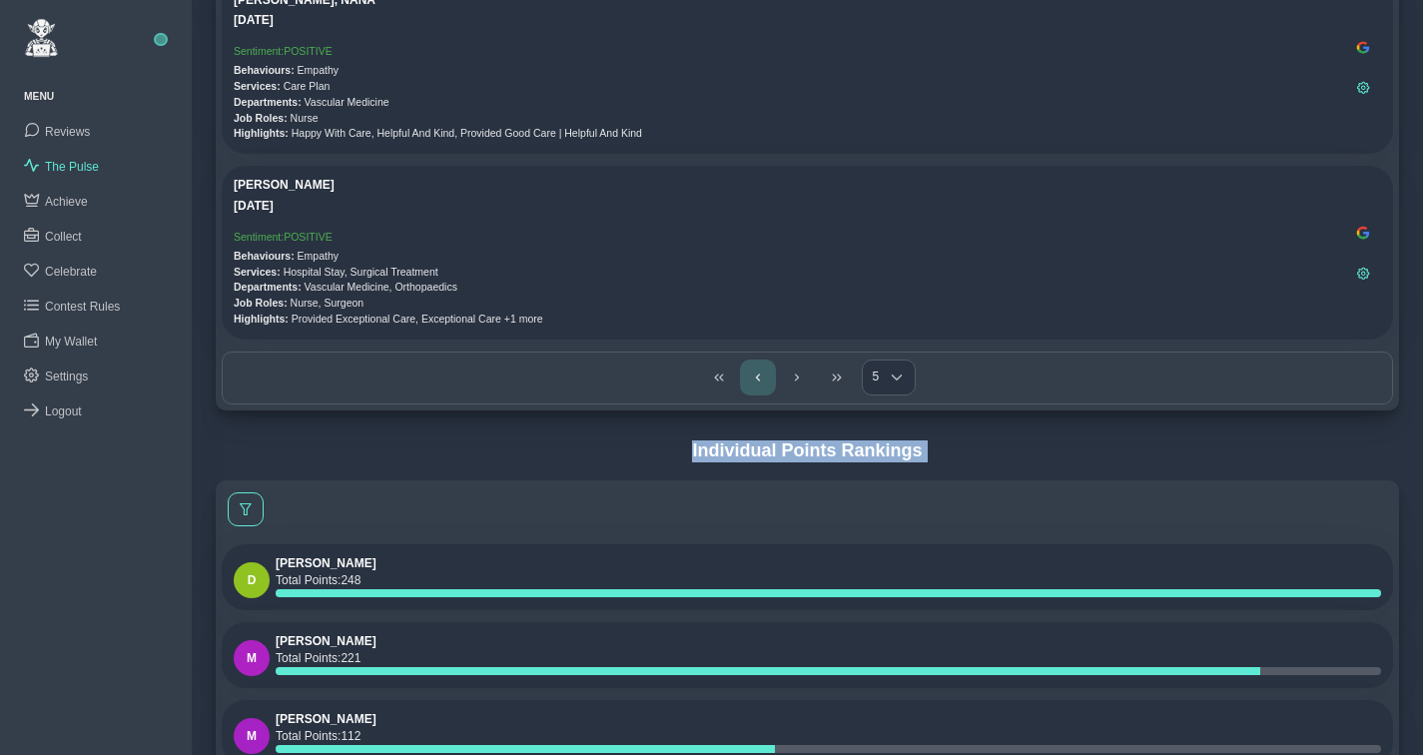
click at [758, 376] on icon "Previous Page" at bounding box center [758, 377] width 12 height 12
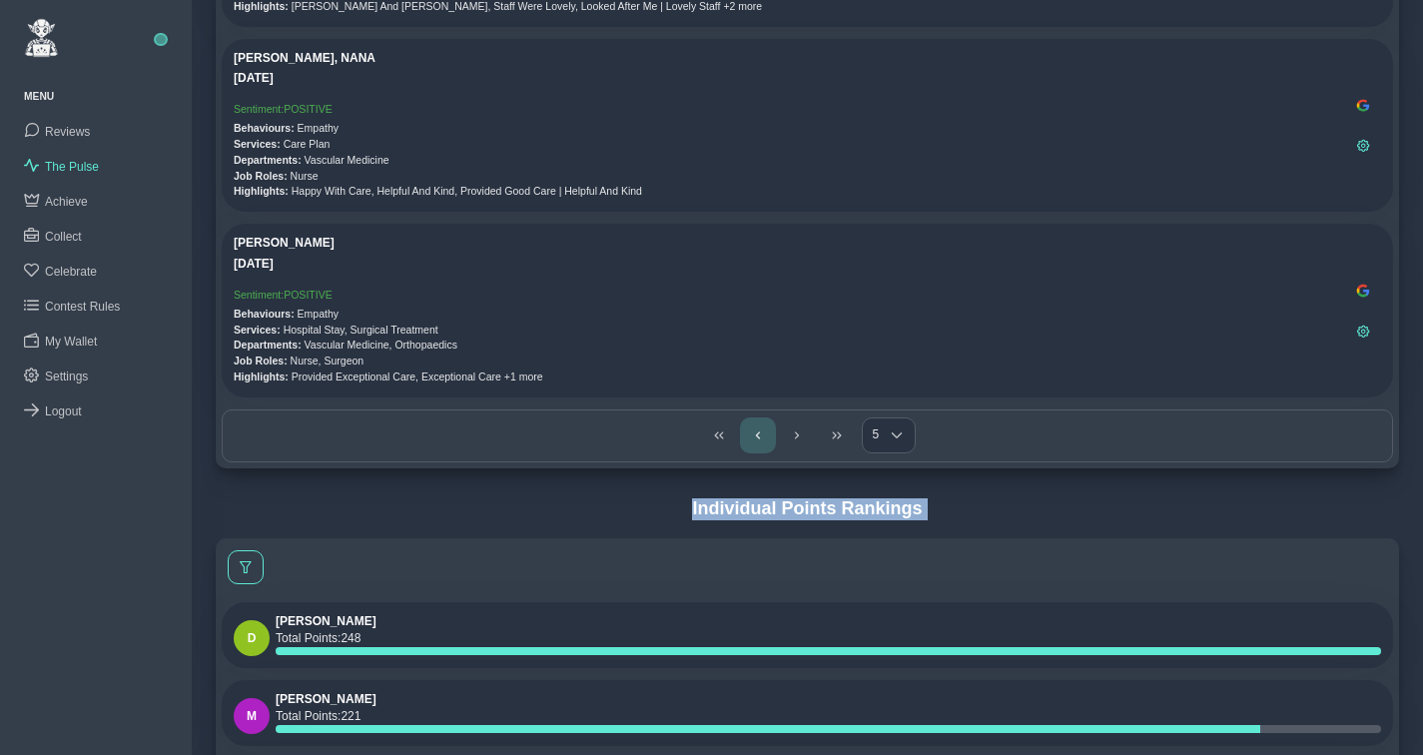
click at [758, 409] on div "5 5 5" at bounding box center [807, 435] width 1171 height 53
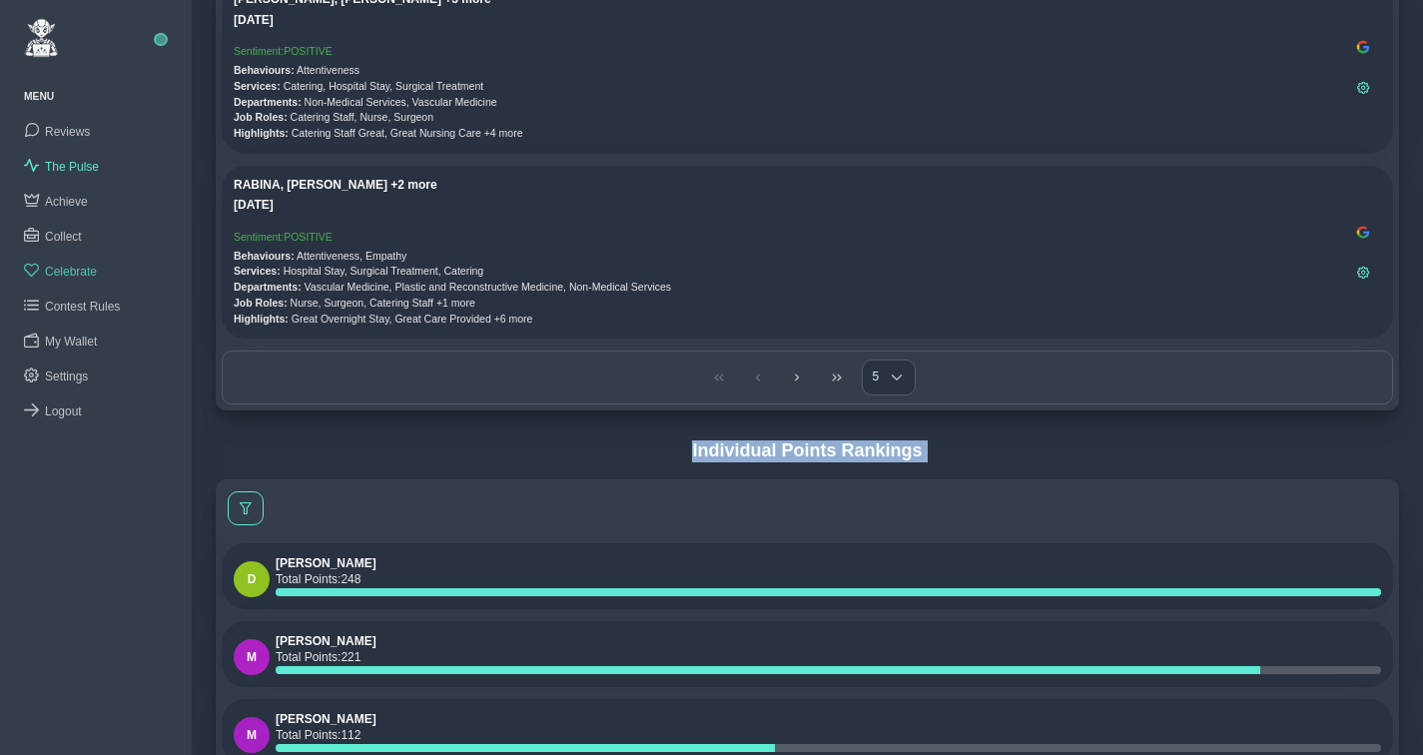
click at [78, 265] on span "Celebrate" at bounding box center [71, 272] width 52 height 14
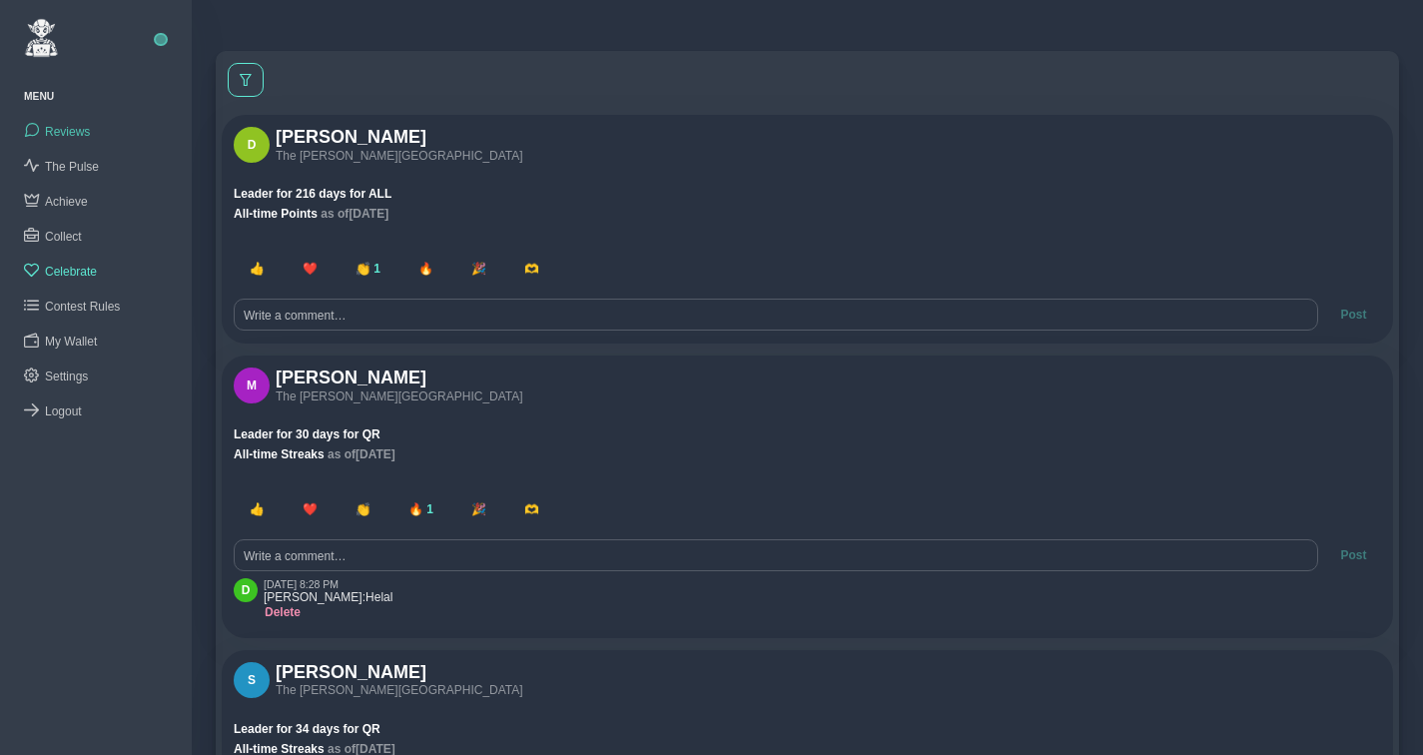
click at [76, 136] on span "Reviews" at bounding box center [67, 132] width 45 height 14
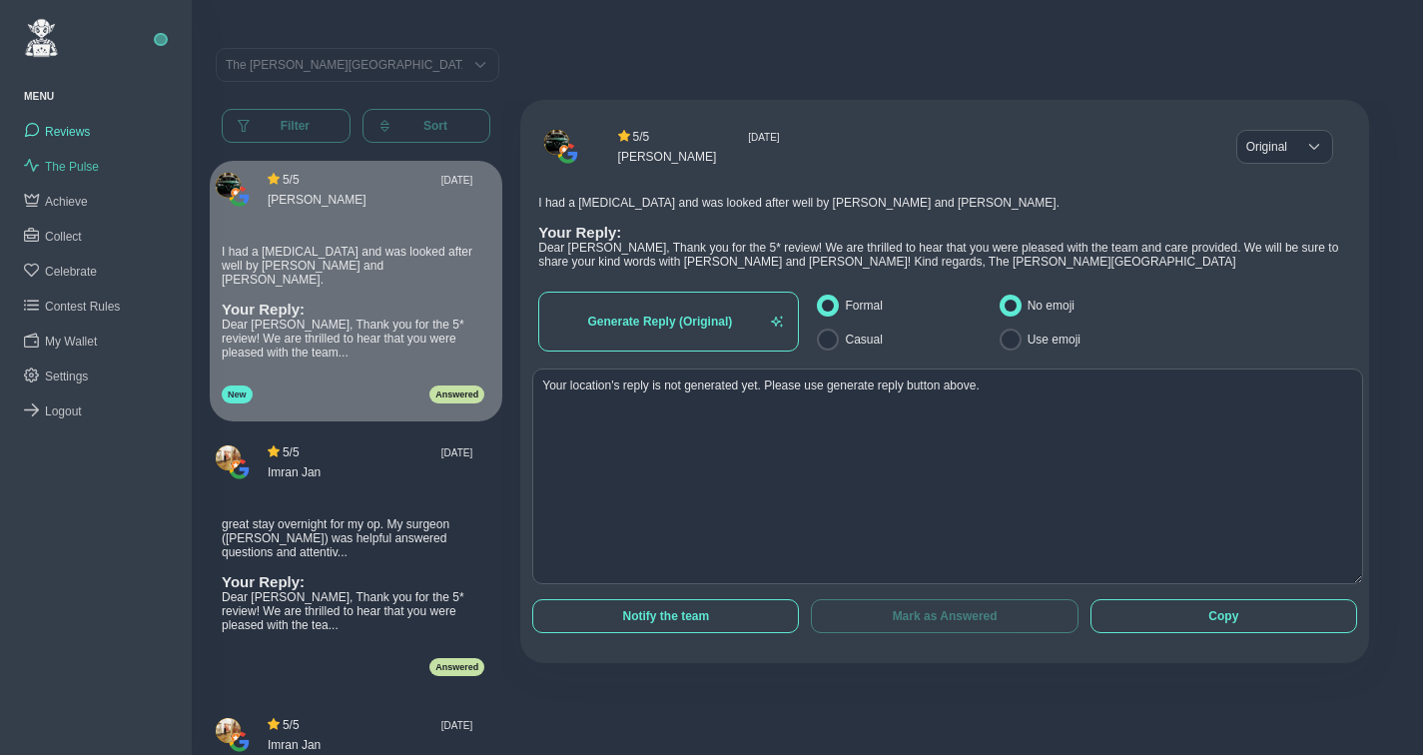
click at [76, 160] on span "The Pulse" at bounding box center [72, 167] width 54 height 14
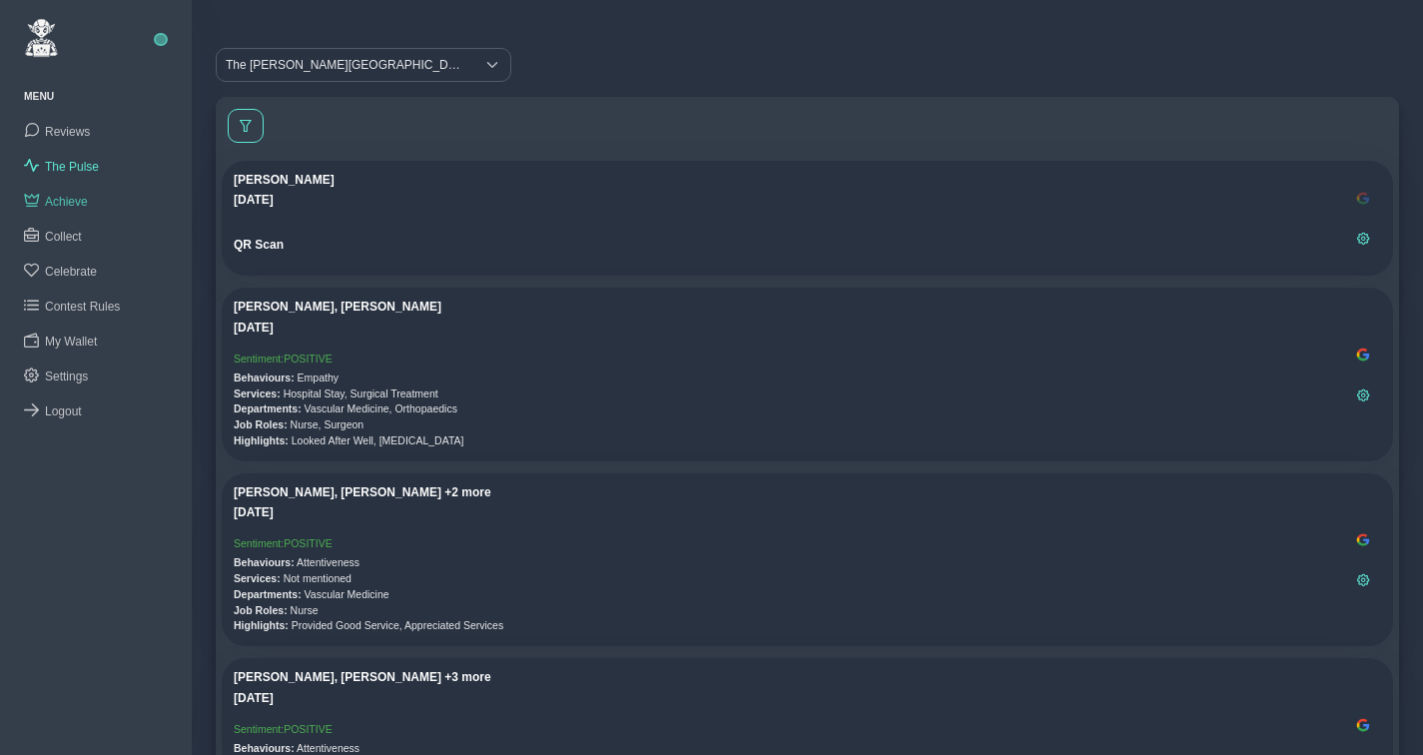
click at [70, 199] on span "Achieve" at bounding box center [66, 202] width 43 height 14
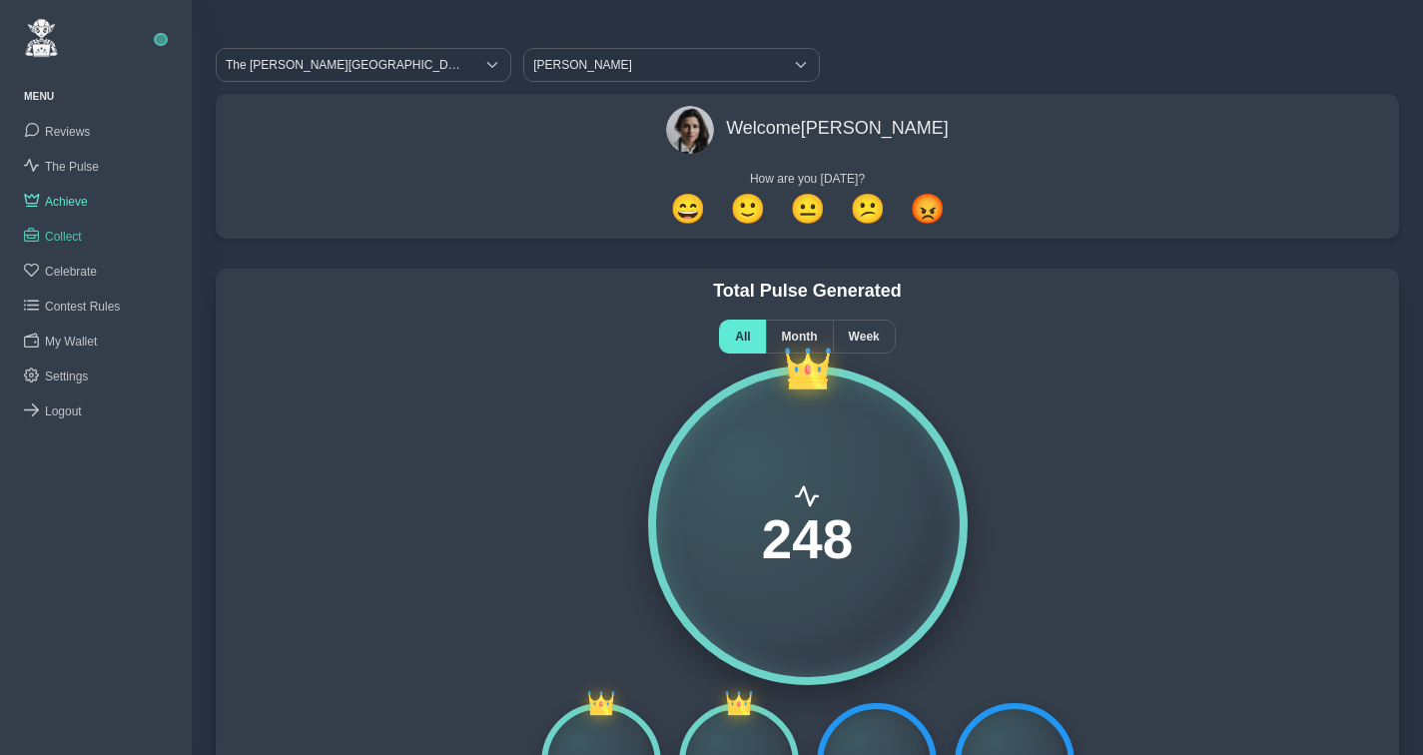
click at [71, 230] on span "Collect" at bounding box center [63, 237] width 37 height 14
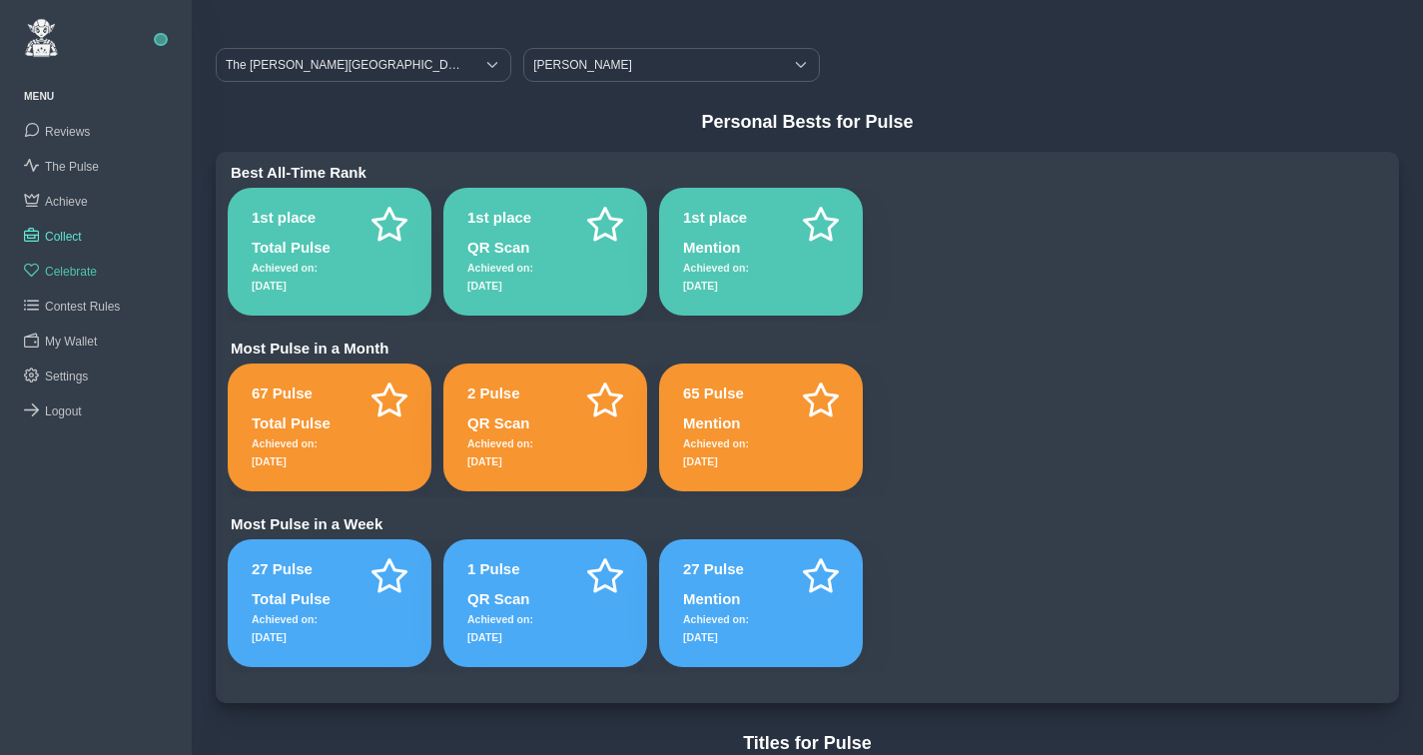
click at [77, 266] on span "Celebrate" at bounding box center [71, 272] width 52 height 14
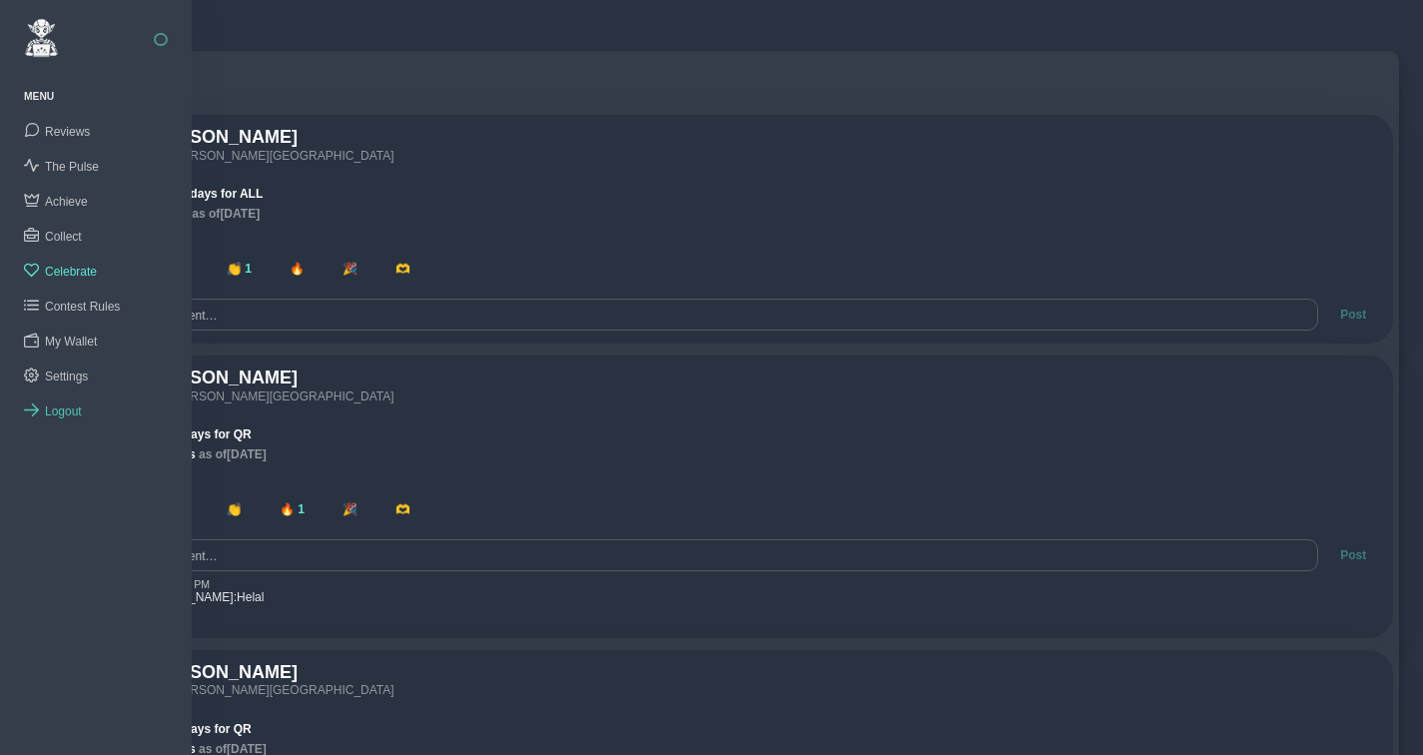
click at [71, 405] on span "Logout" at bounding box center [63, 411] width 37 height 14
